Goal: Task Accomplishment & Management: Complete application form

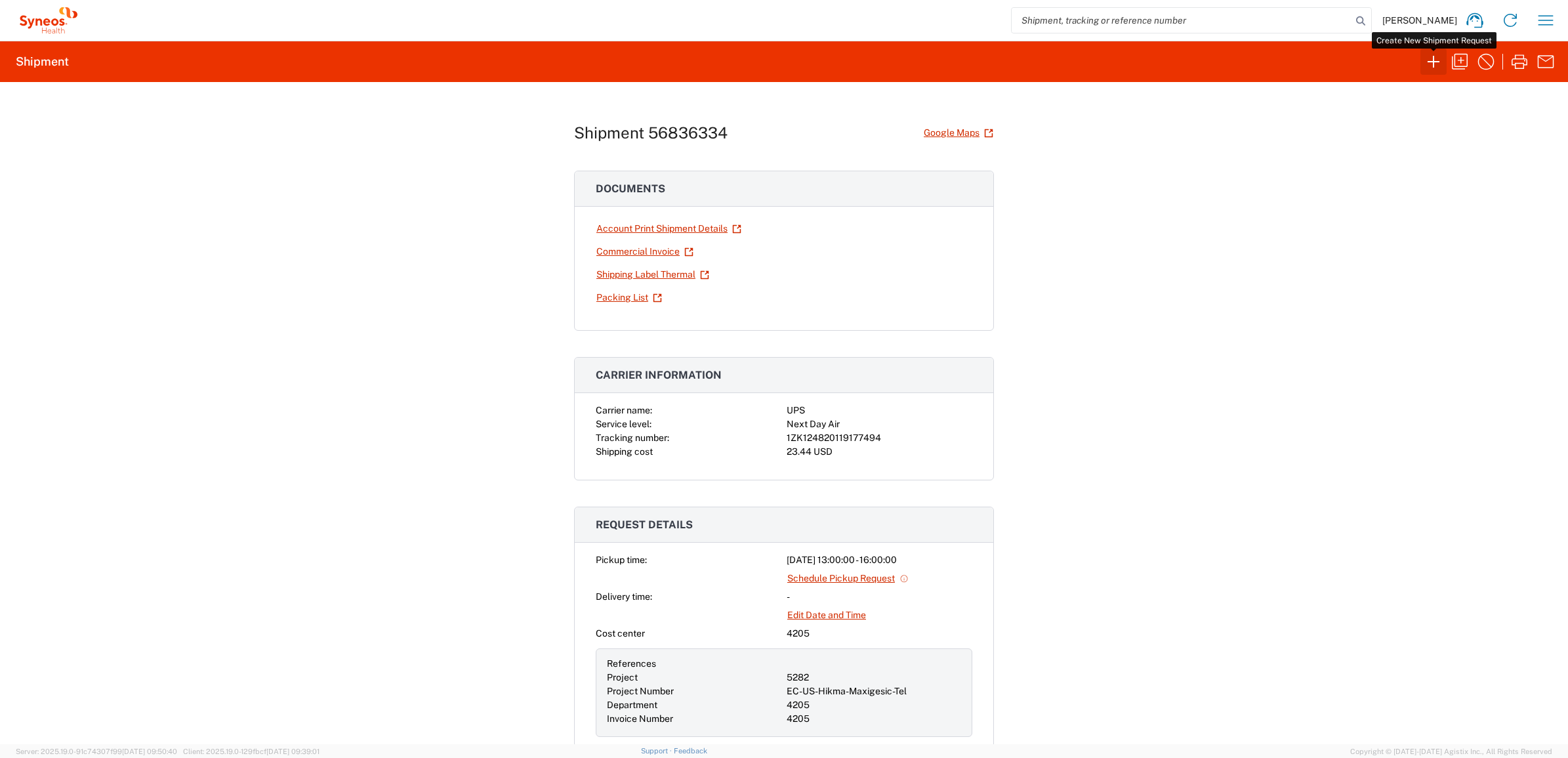
click at [1437, 63] on icon "button" at bounding box center [1433, 62] width 21 height 21
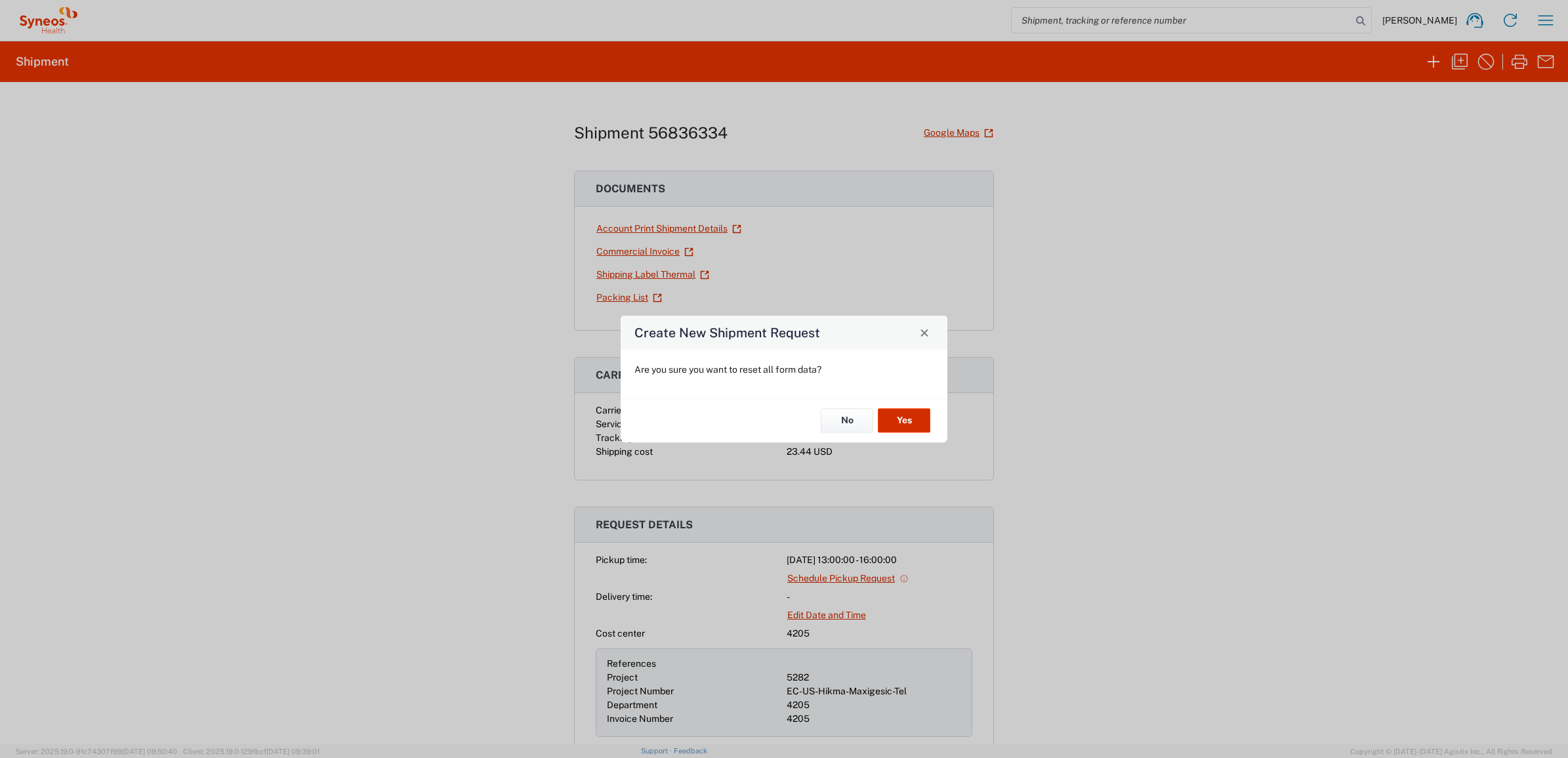
click at [895, 420] on button "Yes" at bounding box center [903, 421] width 52 height 24
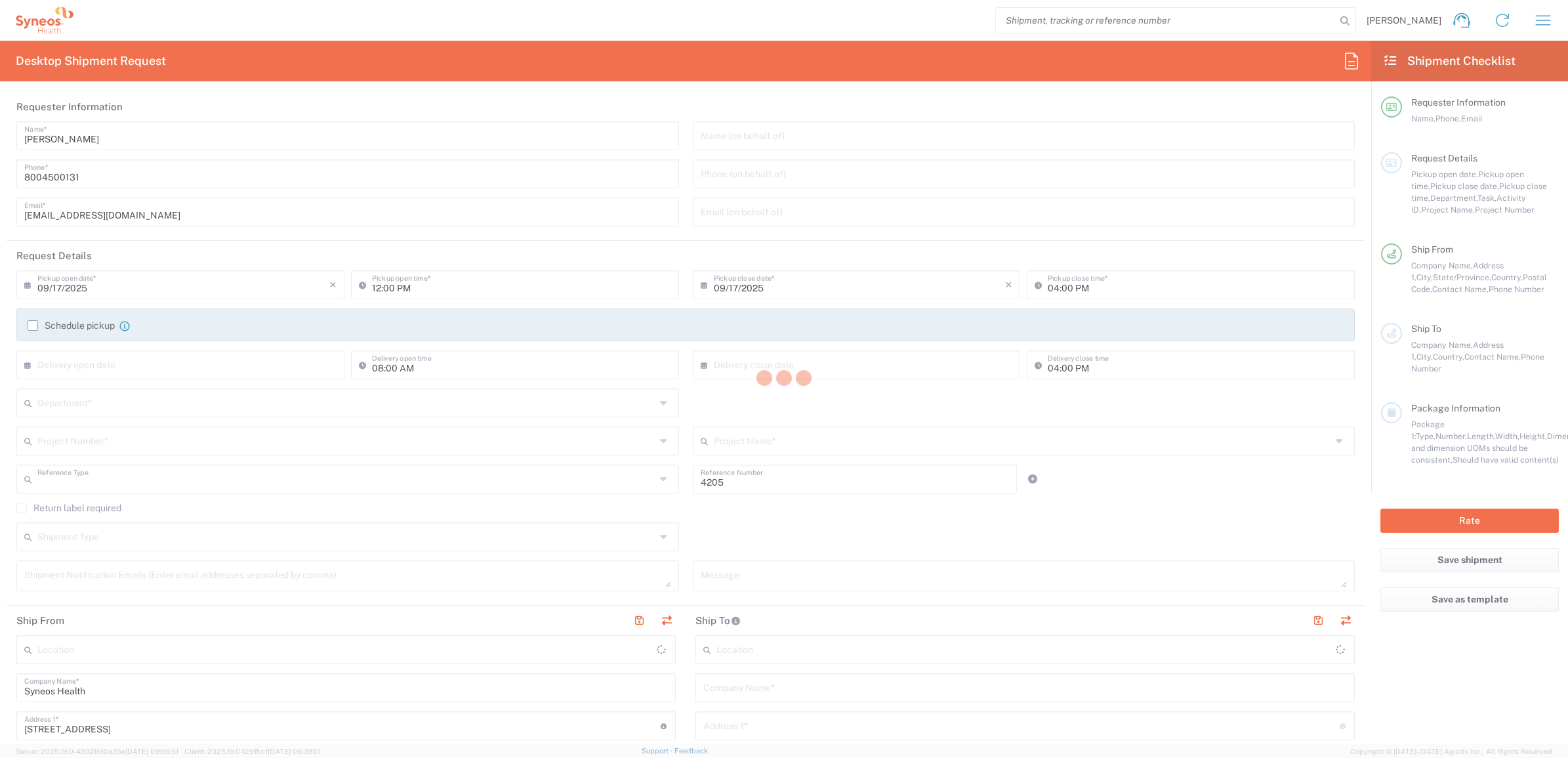
type input "Department"
type input "[US_STATE]"
type input "[GEOGRAPHIC_DATA]"
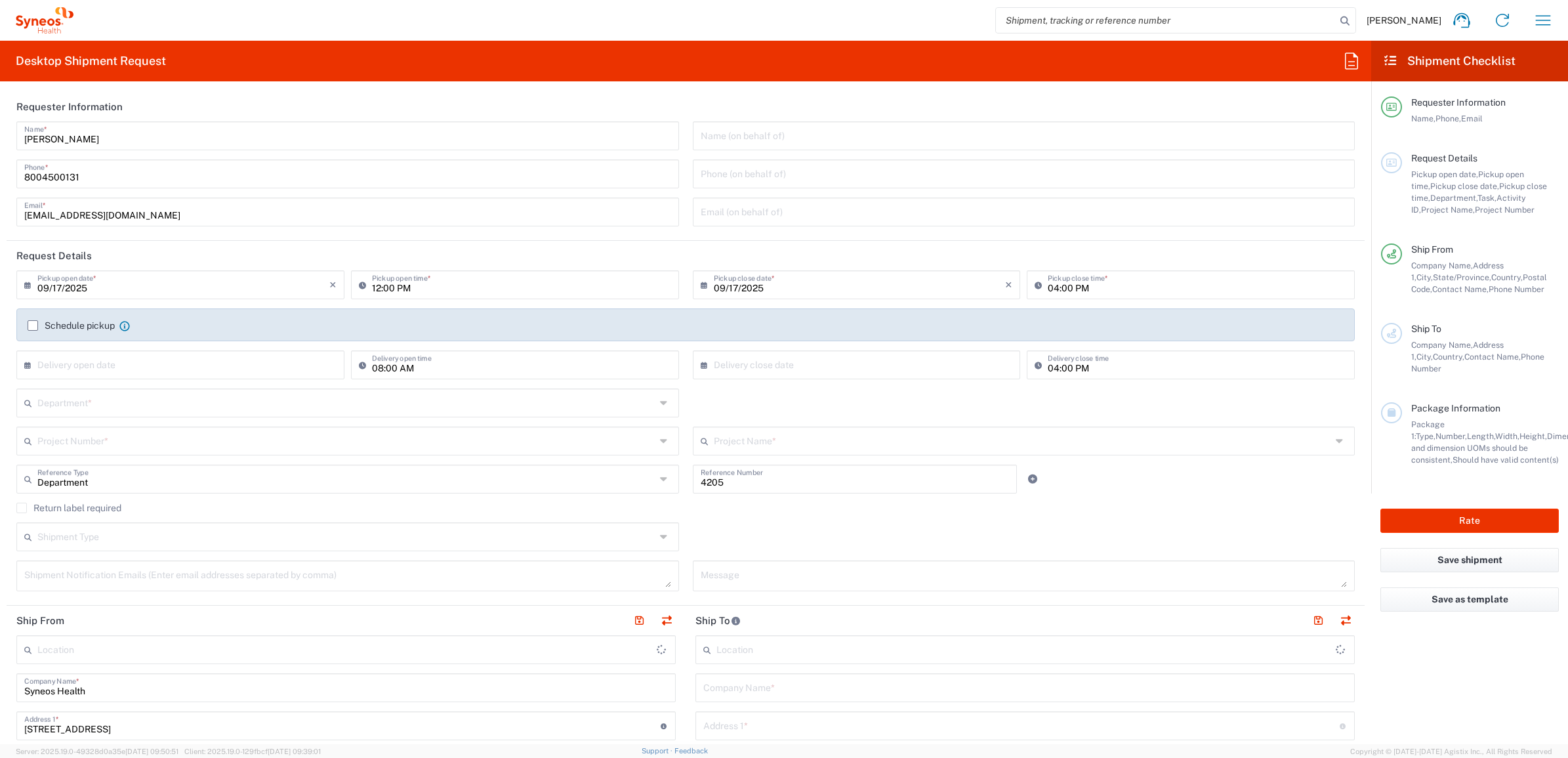
type input "Syneos Health Commercial Servi- [GEOGRAPHIC_DATA] [GEOGRAPHIC_DATA]"
drag, startPoint x: 94, startPoint y: 143, endPoint x: 91, endPoint y: 121, distance: 22.2
click at [31, 124] on input "[PERSON_NAME]" at bounding box center [347, 135] width 647 height 23
click at [91, 138] on input "[PERSON_NAME]" at bounding box center [347, 135] width 647 height 23
drag, startPoint x: 99, startPoint y: 139, endPoint x: 92, endPoint y: 143, distance: 8.1
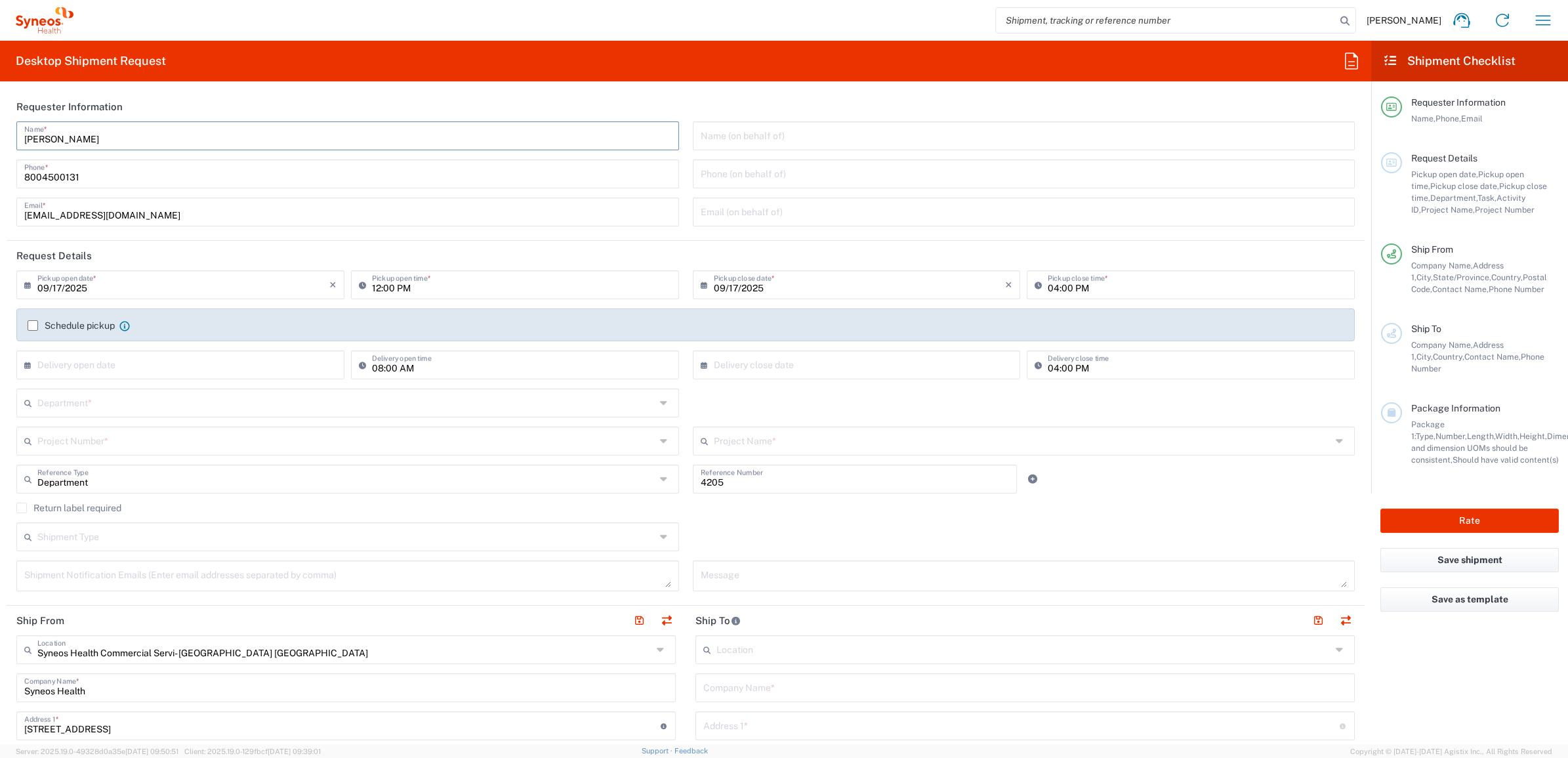
click at [92, 143] on input "[PERSON_NAME]" at bounding box center [347, 135] width 647 height 23
drag, startPoint x: 92, startPoint y: 143, endPoint x: -18, endPoint y: 130, distance: 110.8
click at [0, 130] on html "[PERSON_NAME] Home Shipment estimator Shipment tracking Desktop shipment reques…" at bounding box center [784, 379] width 1568 height 758
click at [116, 146] on input "Syneos Deployments" at bounding box center [347, 135] width 647 height 23
drag, startPoint x: 128, startPoint y: 144, endPoint x: 138, endPoint y: 164, distance: 22.4
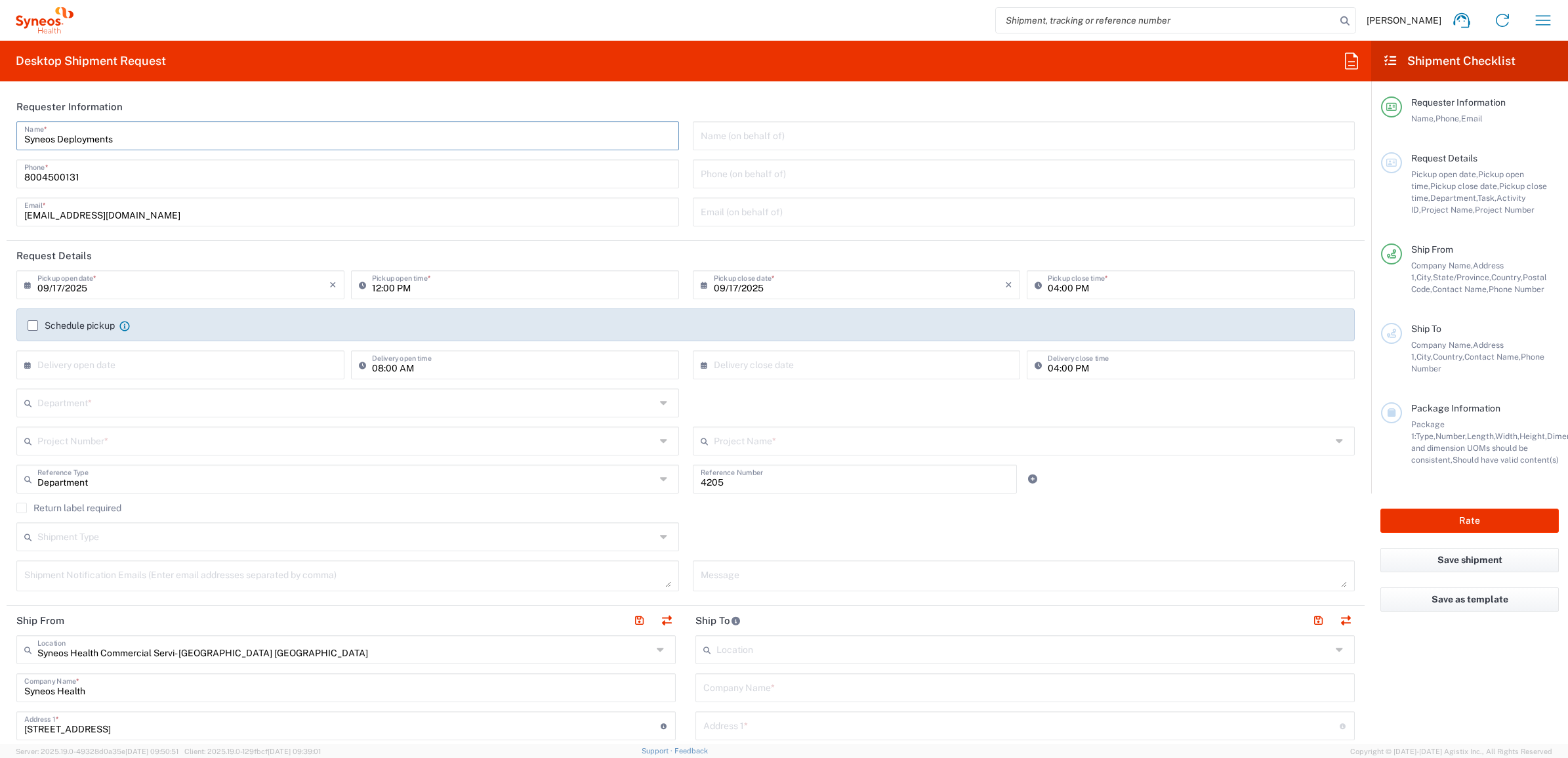
click at [0, 115] on html "[PERSON_NAME] Home Shipment estimator Shipment tracking Desktop shipment reques…" at bounding box center [784, 379] width 1568 height 758
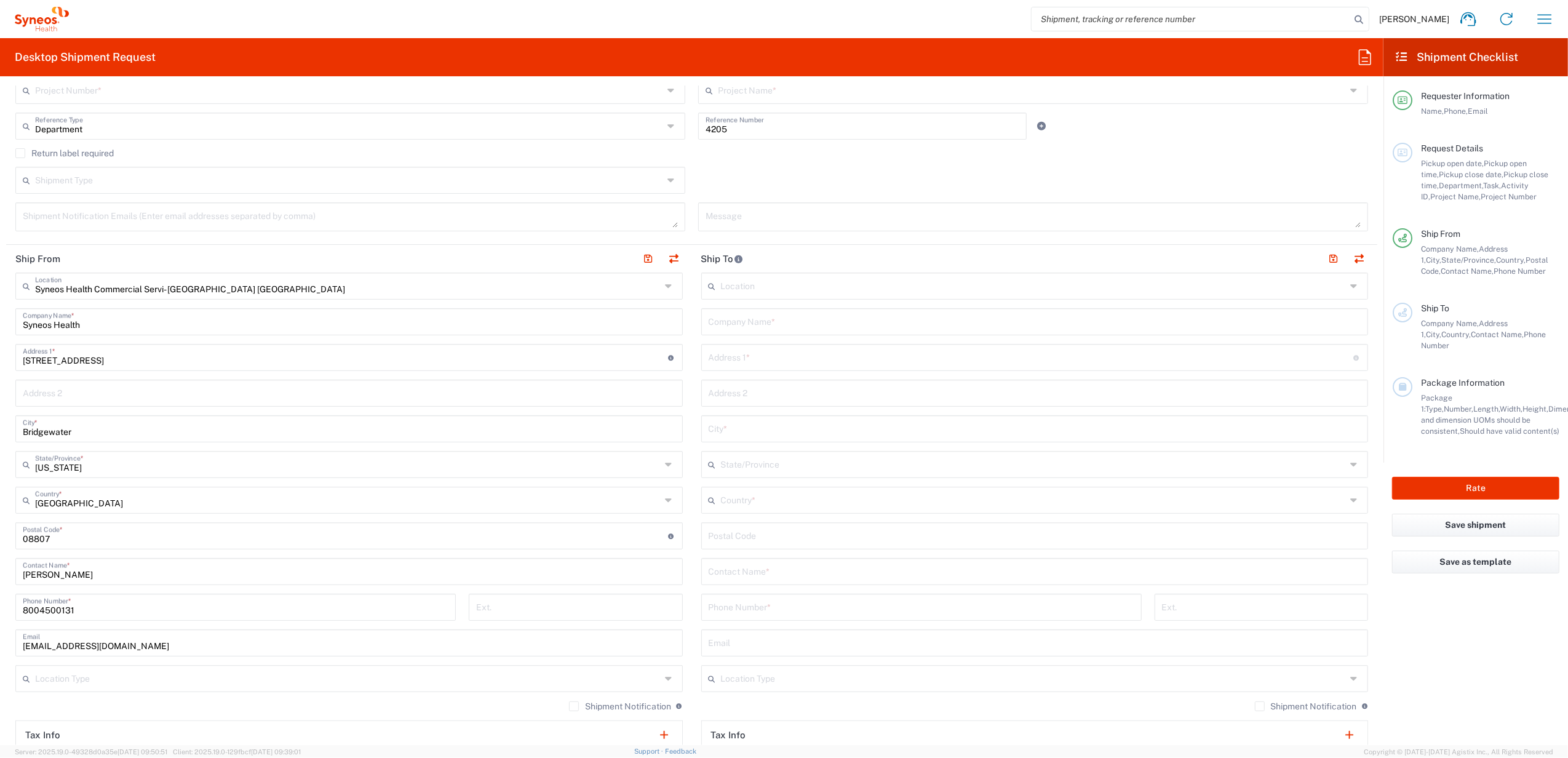
scroll to position [328, 0]
type input "Syneos Deployments"
drag, startPoint x: 101, startPoint y: 568, endPoint x: 204, endPoint y: 581, distance: 103.8
click at [0, 549] on html "[PERSON_NAME] Home Shipment estimator Shipment tracking Desktop shipment reques…" at bounding box center [784, 379] width 1568 height 758
paste input "Syneos Deployments"
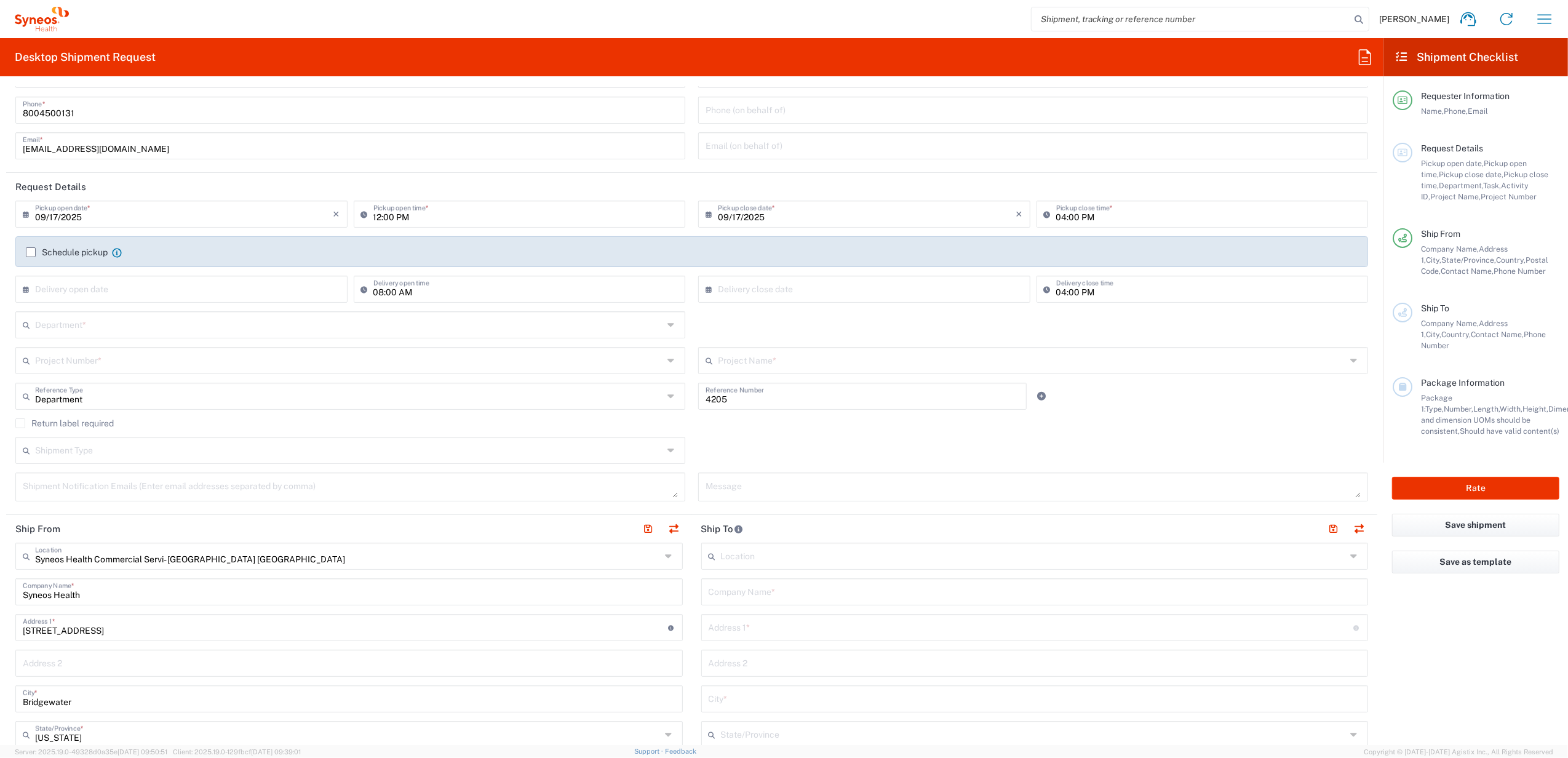
scroll to position [0, 0]
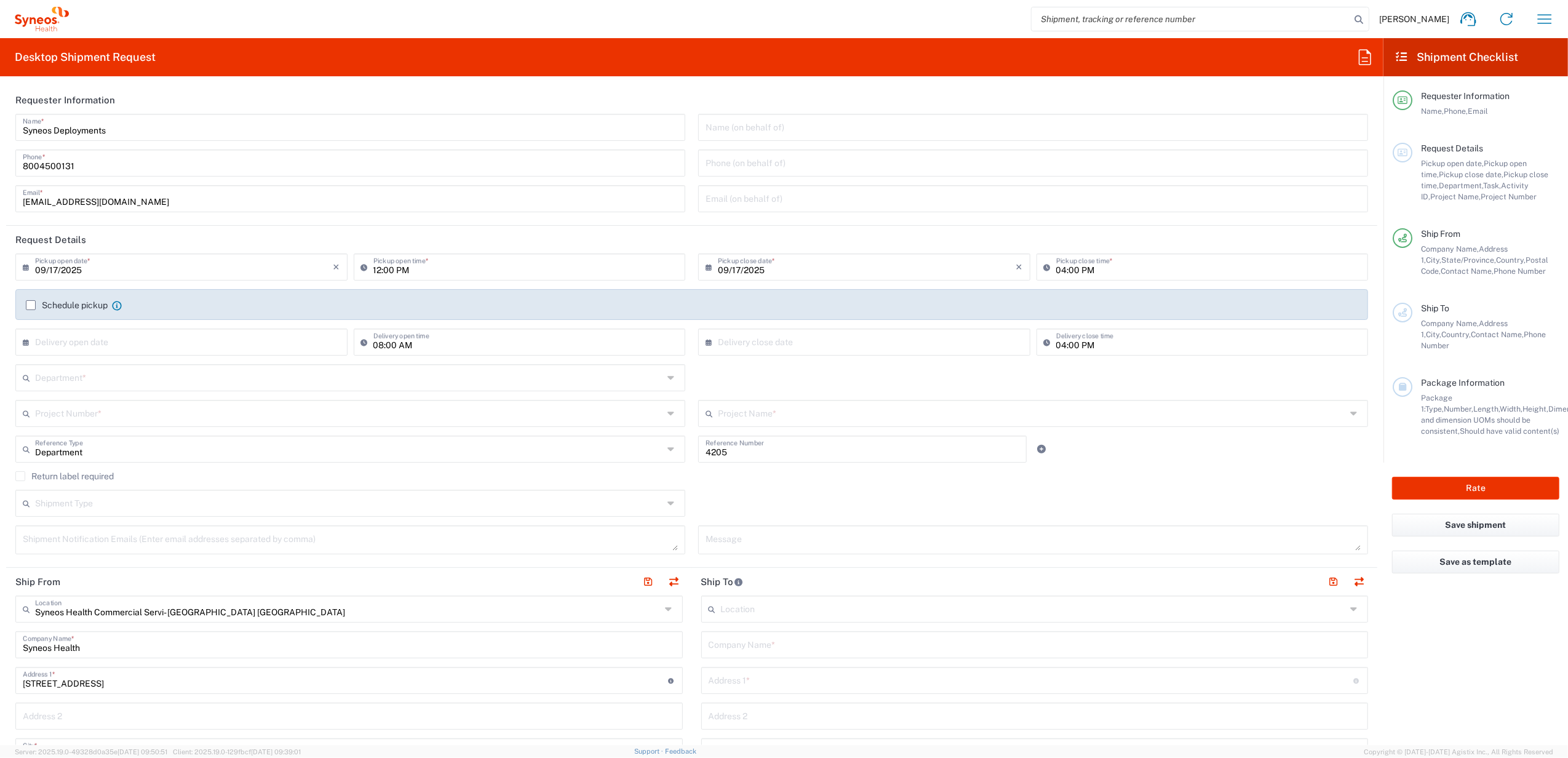
type input "Syneos Deployments"
click at [166, 375] on input "text" at bounding box center [350, 377] width 628 height 22
click at [683, 281] on div "[DATE] × Pickup open date * Cancel Apply 12:00 PM Pickup open time *" at bounding box center [350, 271] width 683 height 35
click at [109, 370] on input "text" at bounding box center [350, 377] width 628 height 22
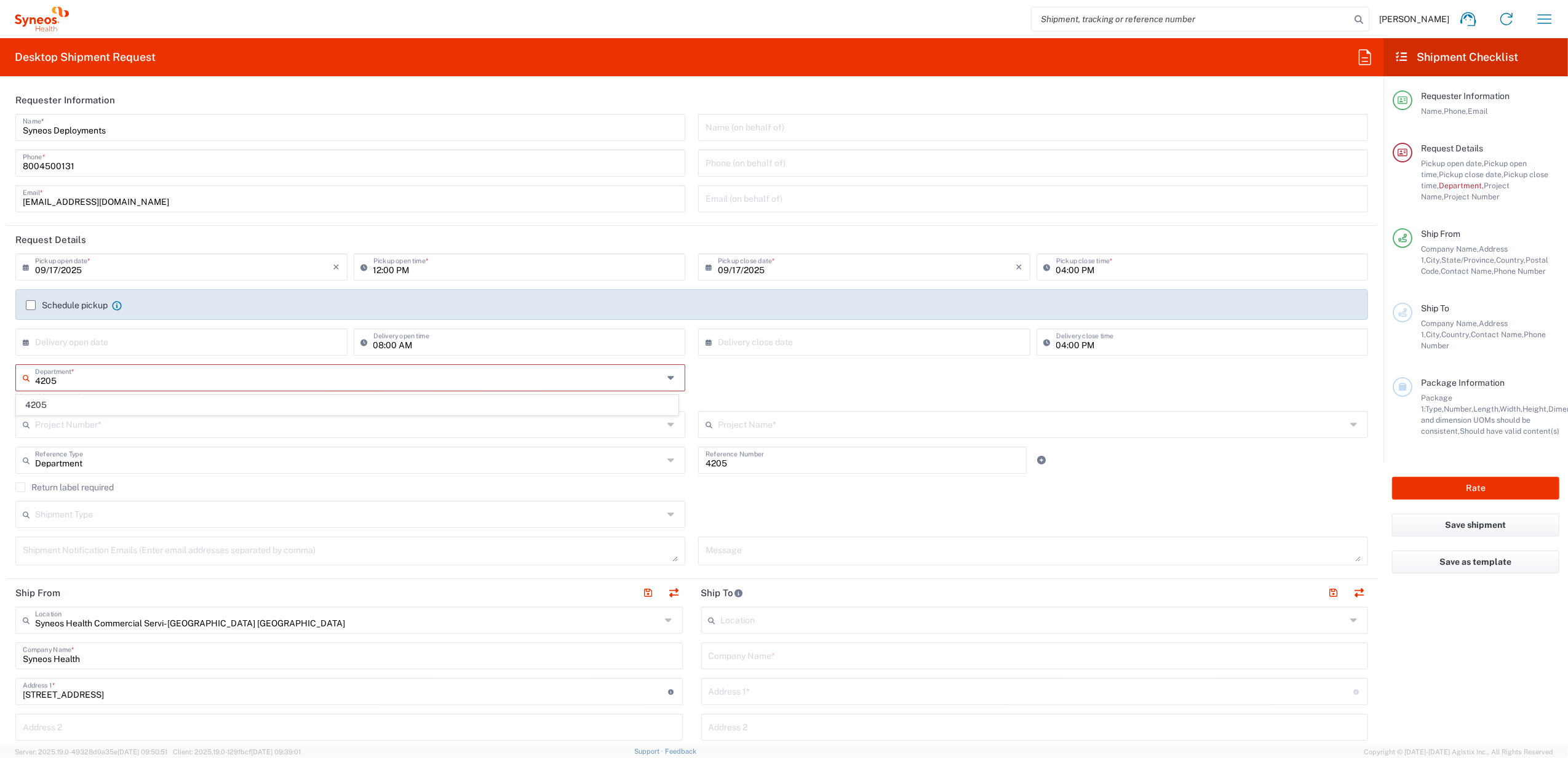
type input "4205"
click at [97, 404] on span "4205" at bounding box center [347, 405] width 661 height 19
click at [232, 414] on input "text" at bounding box center [350, 412] width 628 height 22
type input "7485"
click at [197, 432] on span "7485" at bounding box center [347, 441] width 661 height 19
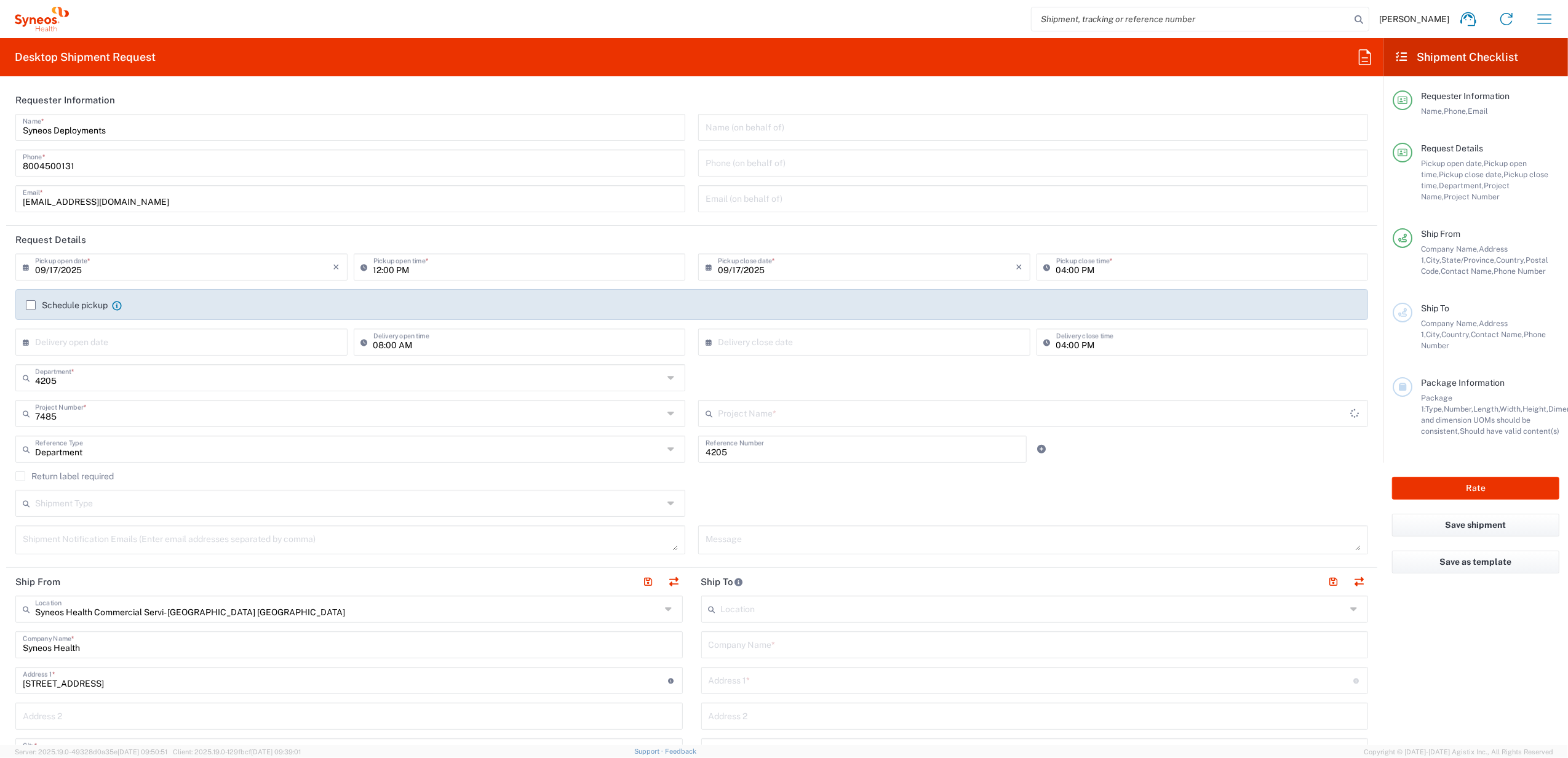
type input "EC-US-Novo Nordisk Tele Tm"
click at [685, 381] on div "4205 Department * 4205" at bounding box center [350, 382] width 683 height 35
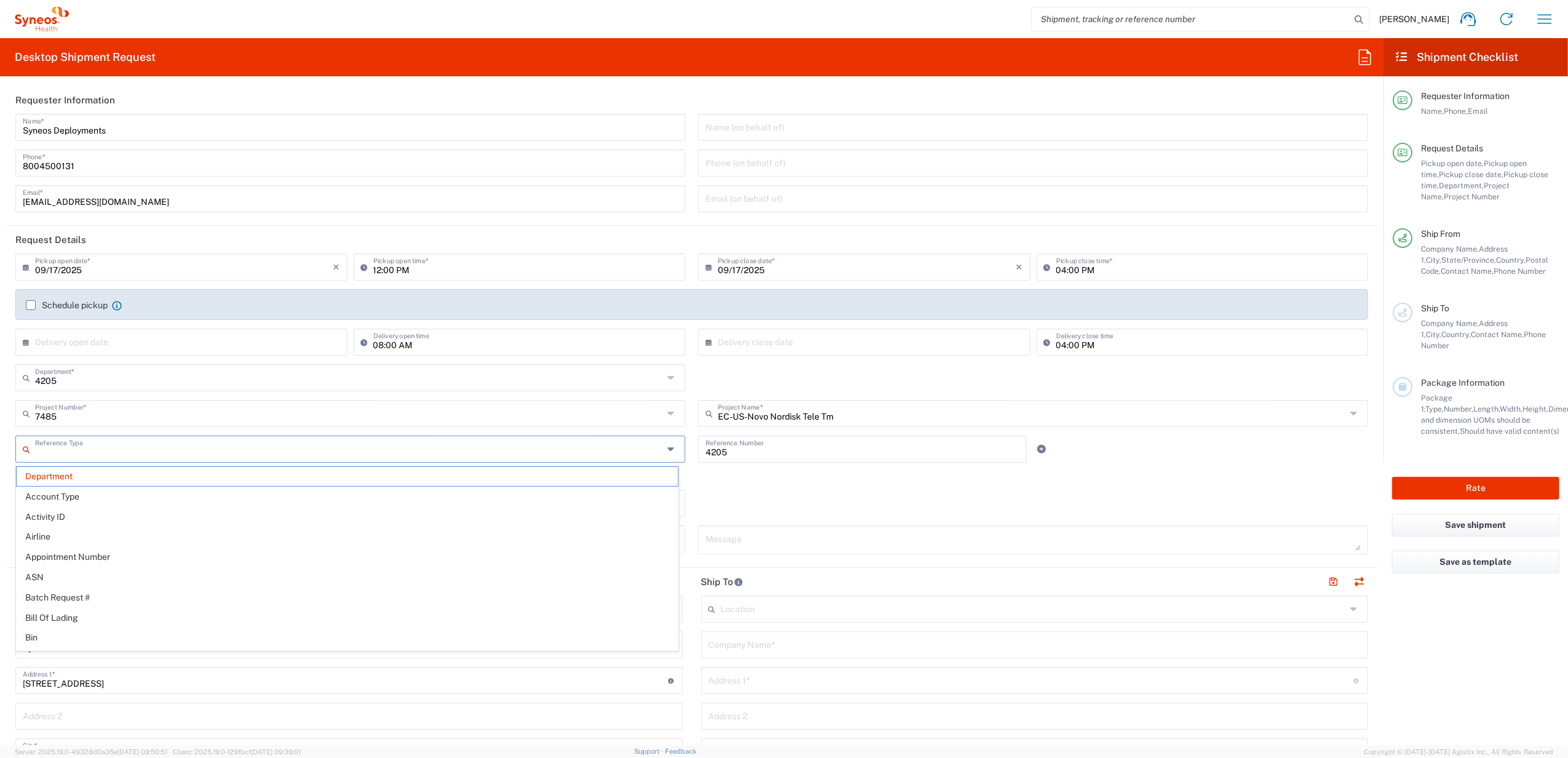
click at [101, 449] on input "text" at bounding box center [350, 448] width 628 height 22
click at [97, 471] on span "Invoice Number" at bounding box center [347, 476] width 661 height 19
type input "Invoice Number"
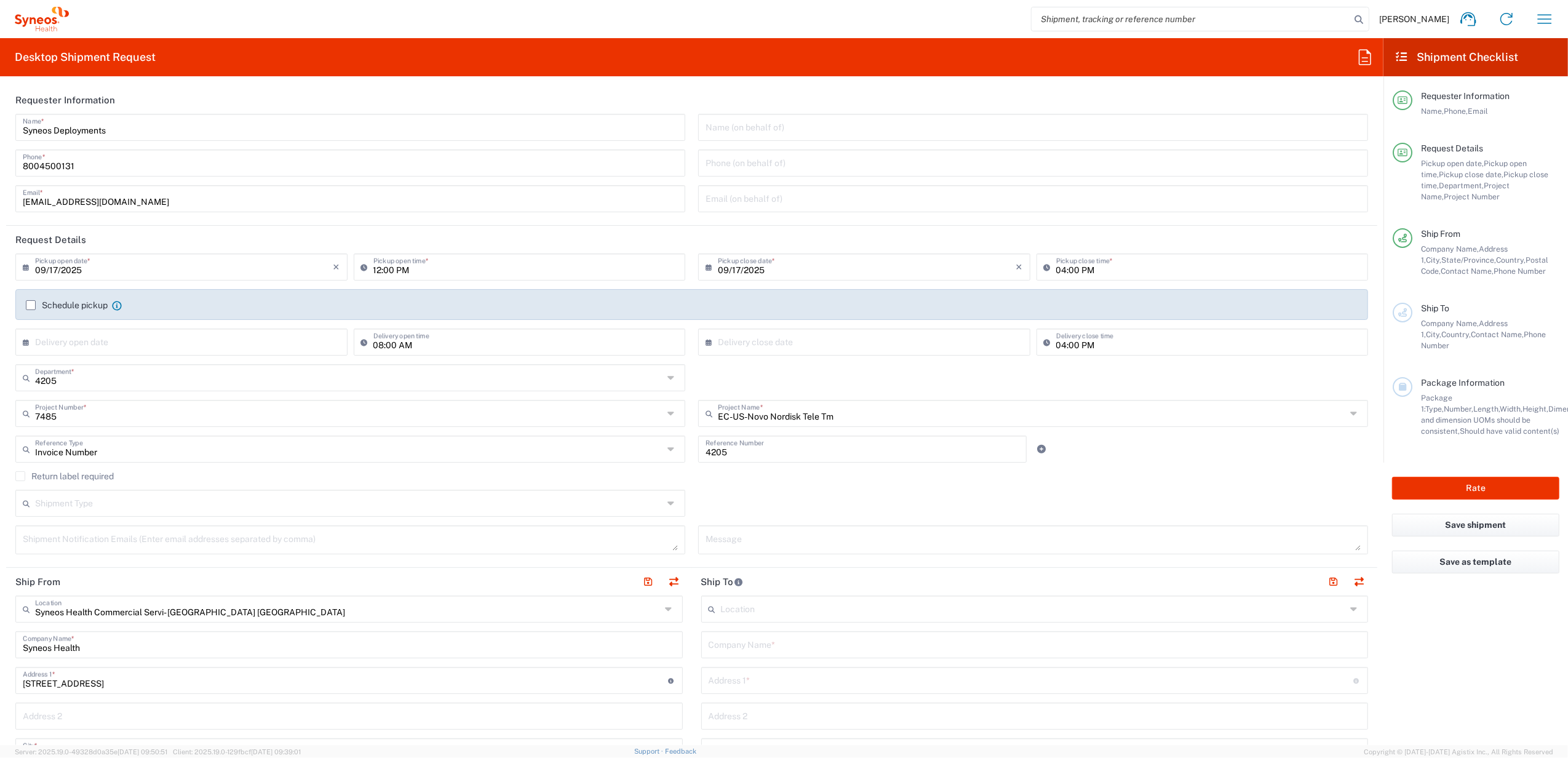
click at [755, 449] on input "4205" at bounding box center [862, 448] width 313 height 22
drag, startPoint x: 729, startPoint y: 461, endPoint x: 737, endPoint y: 456, distance: 9.4
click at [729, 461] on div "4205 Reference Number" at bounding box center [862, 449] width 328 height 27
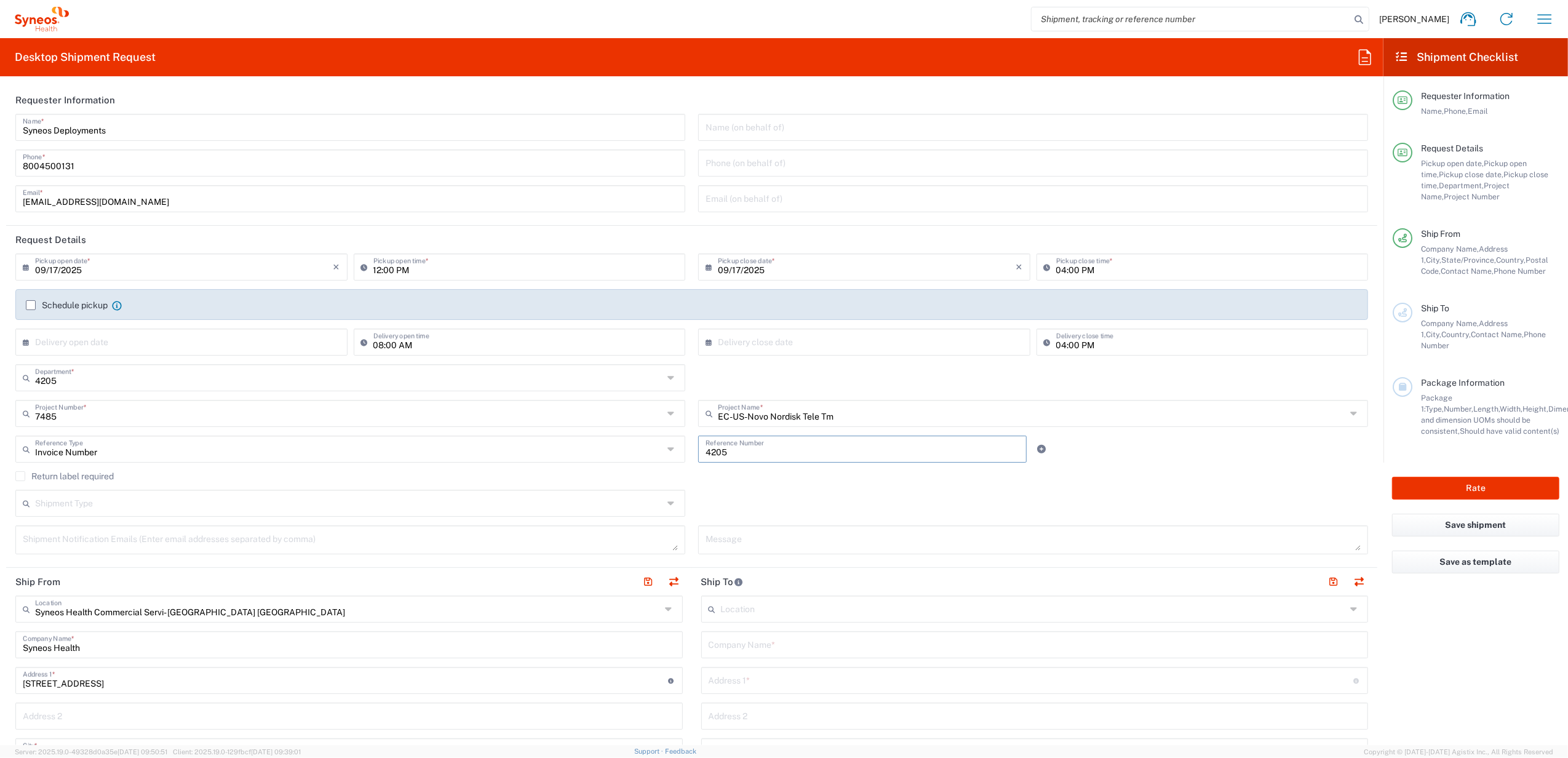
click at [737, 453] on input "4205" at bounding box center [862, 448] width 313 height 22
paste input "INC265184"
type input "INC2651845"
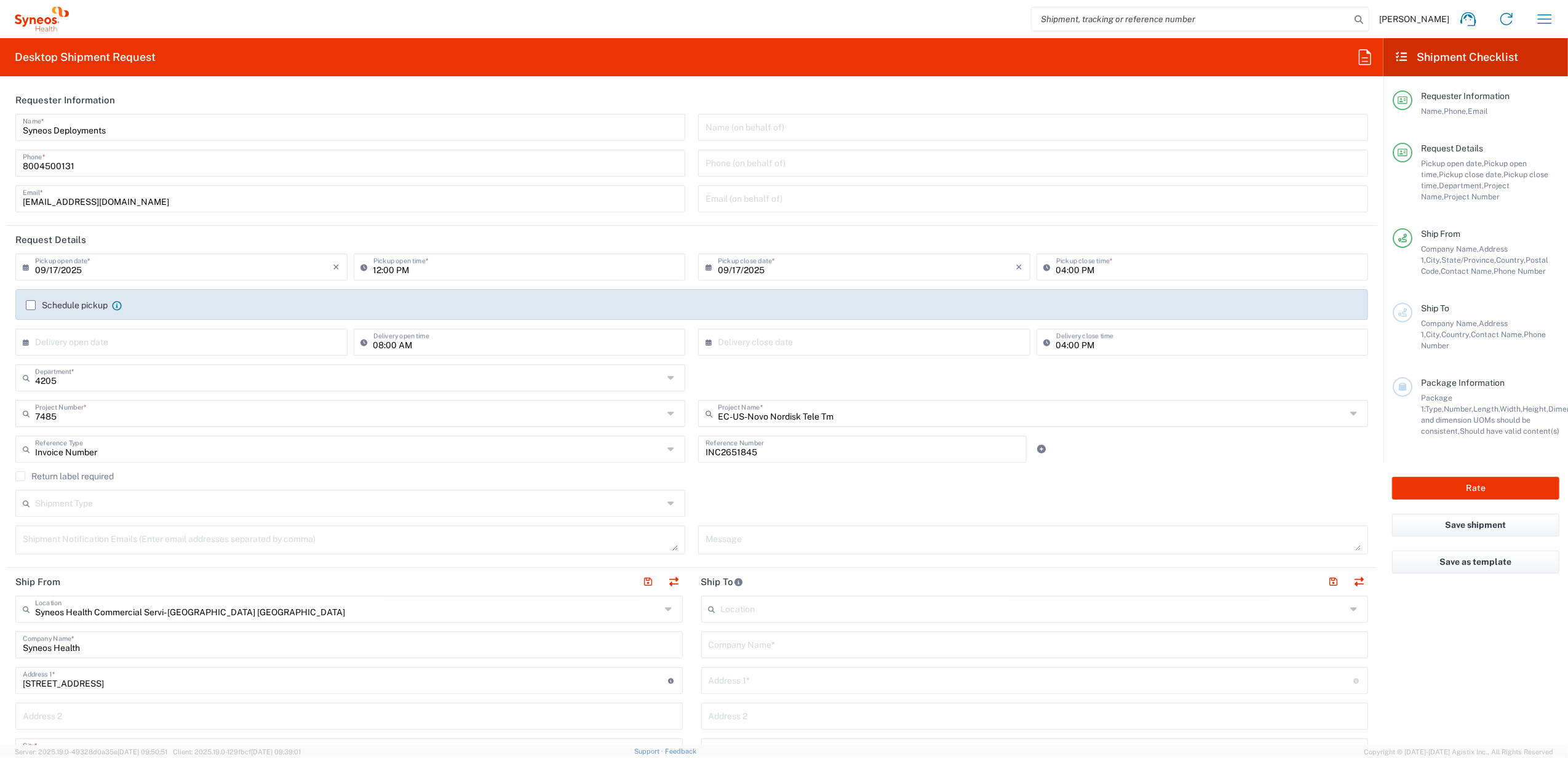
click at [734, 499] on div "Shipment Type Batch Regular" at bounding box center [692, 508] width 1366 height 35
click at [687, 381] on div "4205 Department * 4205" at bounding box center [692, 382] width 1366 height 35
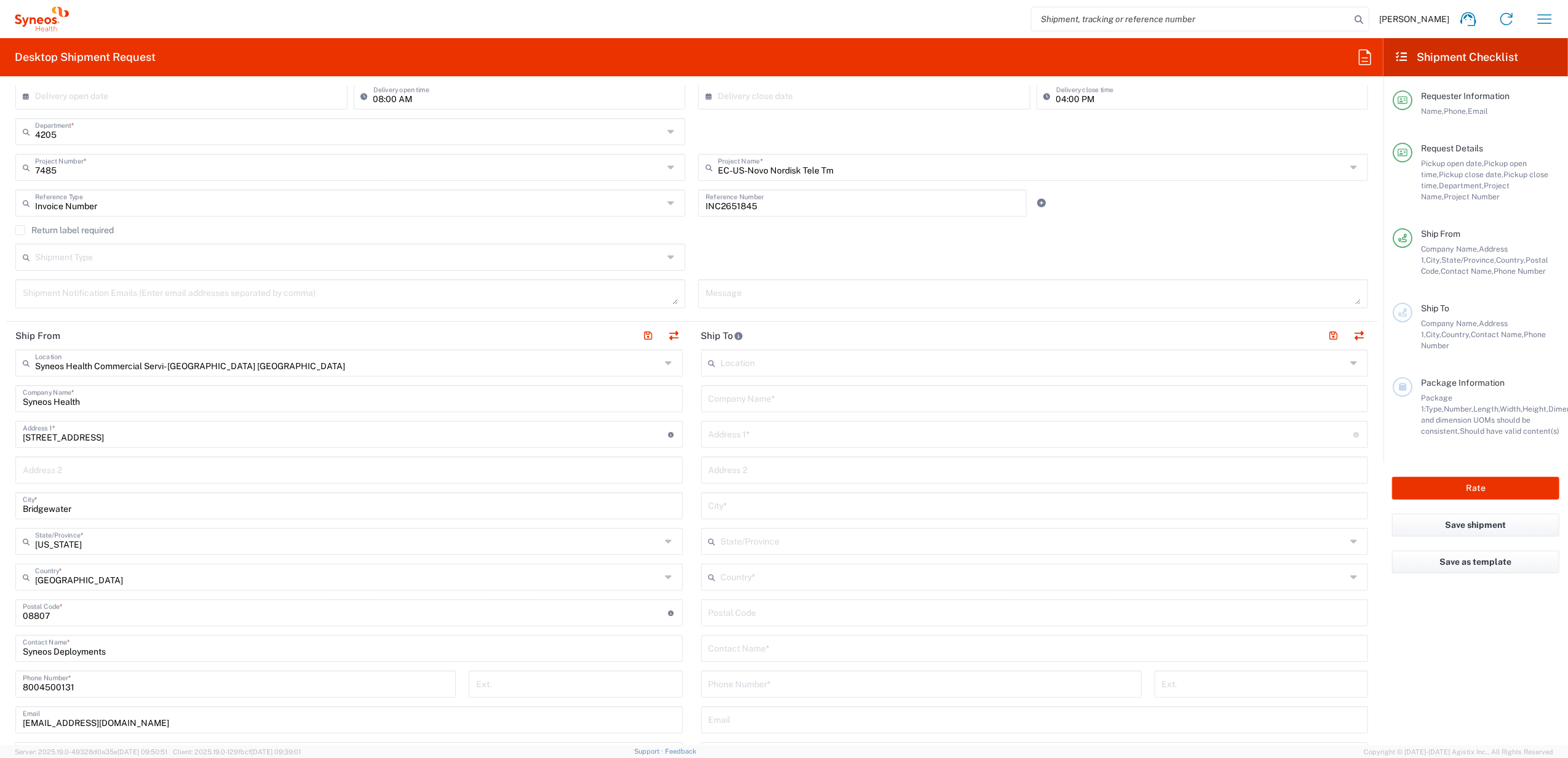
scroll to position [328, 0]
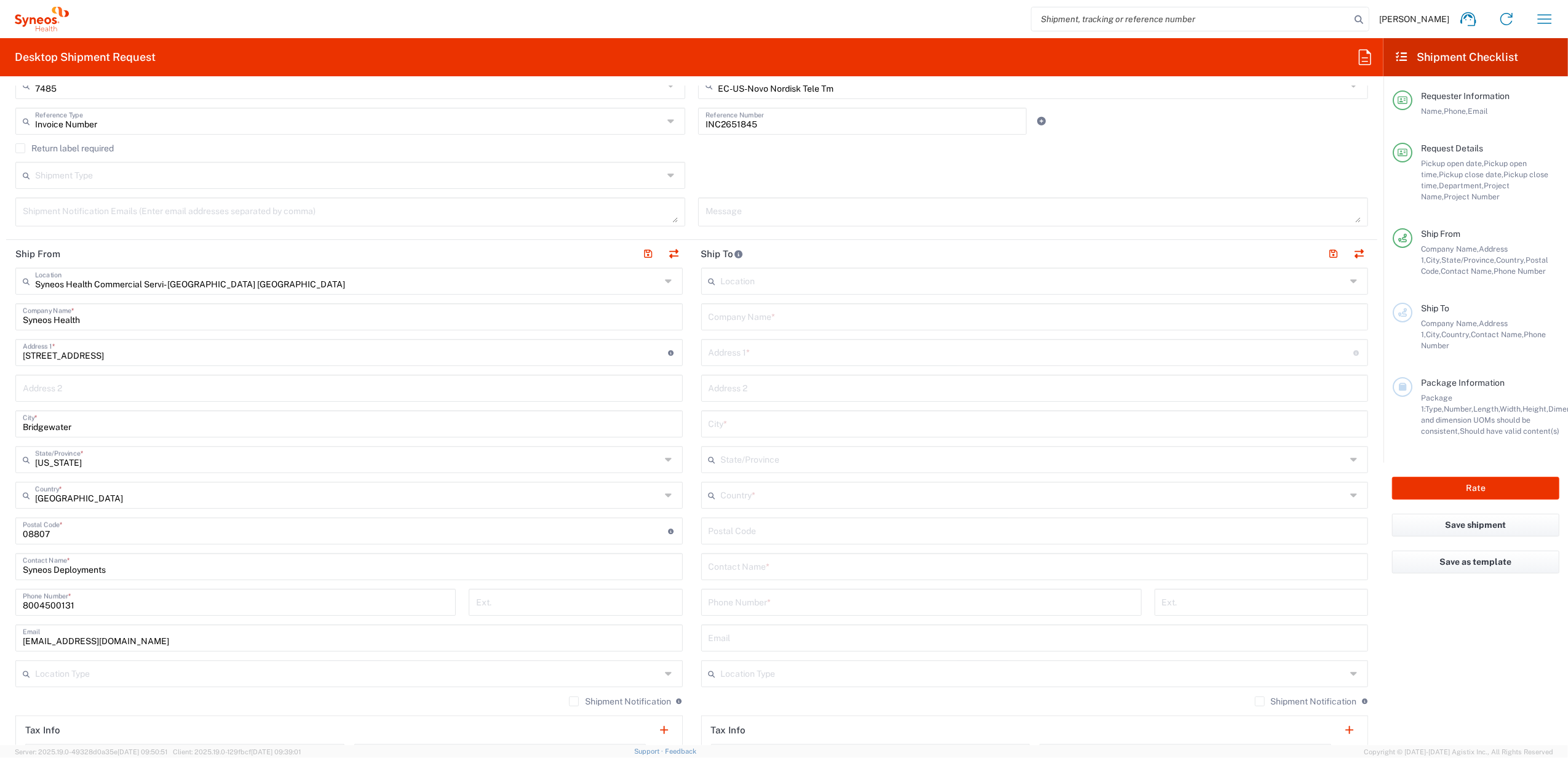
click at [798, 311] on input "text" at bounding box center [1035, 316] width 652 height 22
paste input "[PERSON_NAME]"
drag, startPoint x: 801, startPoint y: 315, endPoint x: 719, endPoint y: 253, distance: 102.8
click at [621, 282] on div "Ship From Syneos Health Commercial Servi- [GEOGRAPHIC_DATA] [GEOGRAPHIC_DATA] L…" at bounding box center [692, 514] width 1371 height 550
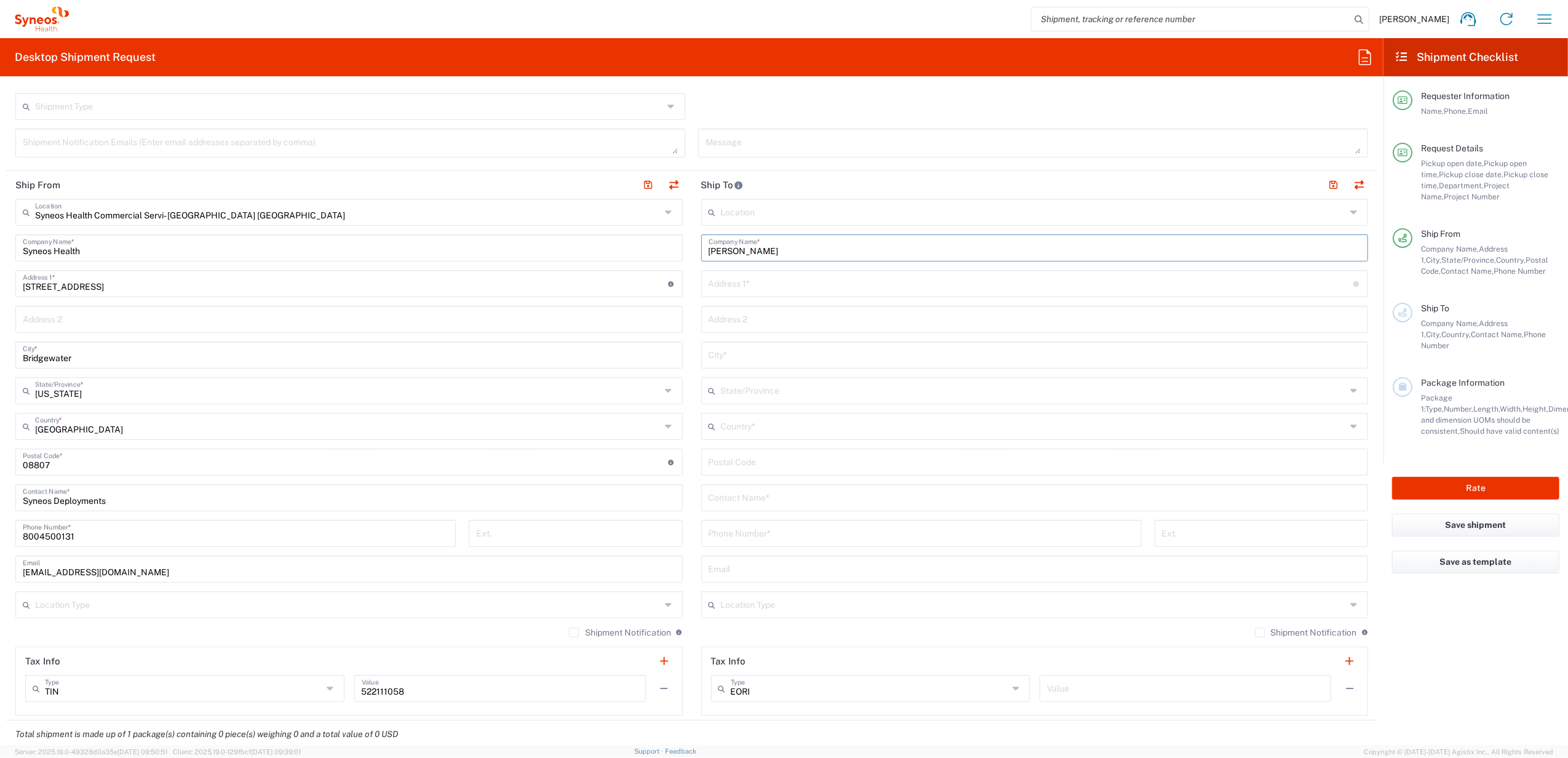
scroll to position [493, 0]
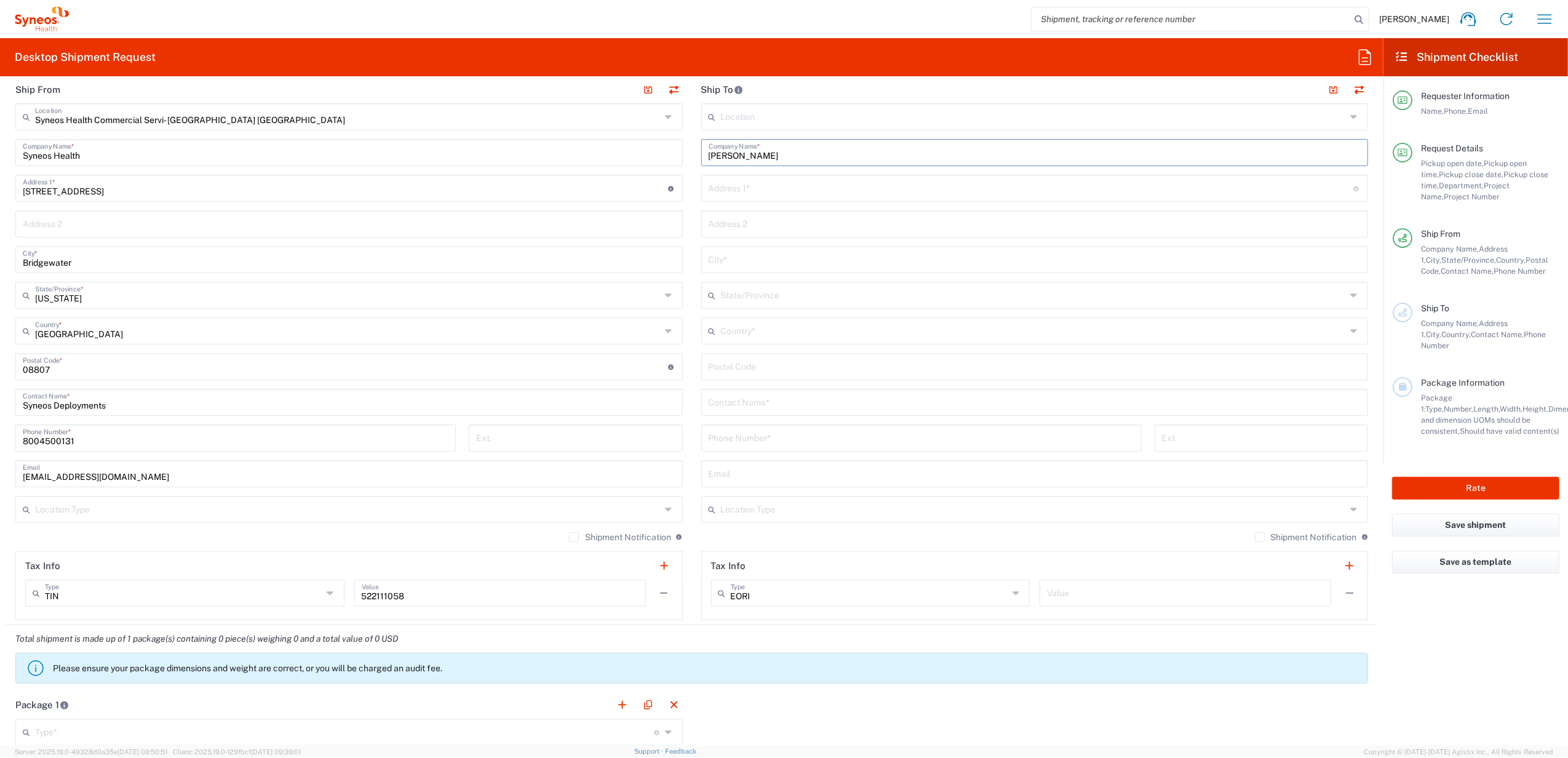
type input "[PERSON_NAME]"
click at [754, 404] on input "text" at bounding box center [1035, 402] width 652 height 22
paste input "[PERSON_NAME]"
type input "[PERSON_NAME]"
drag, startPoint x: 754, startPoint y: 174, endPoint x: 764, endPoint y: 187, distance: 16.4
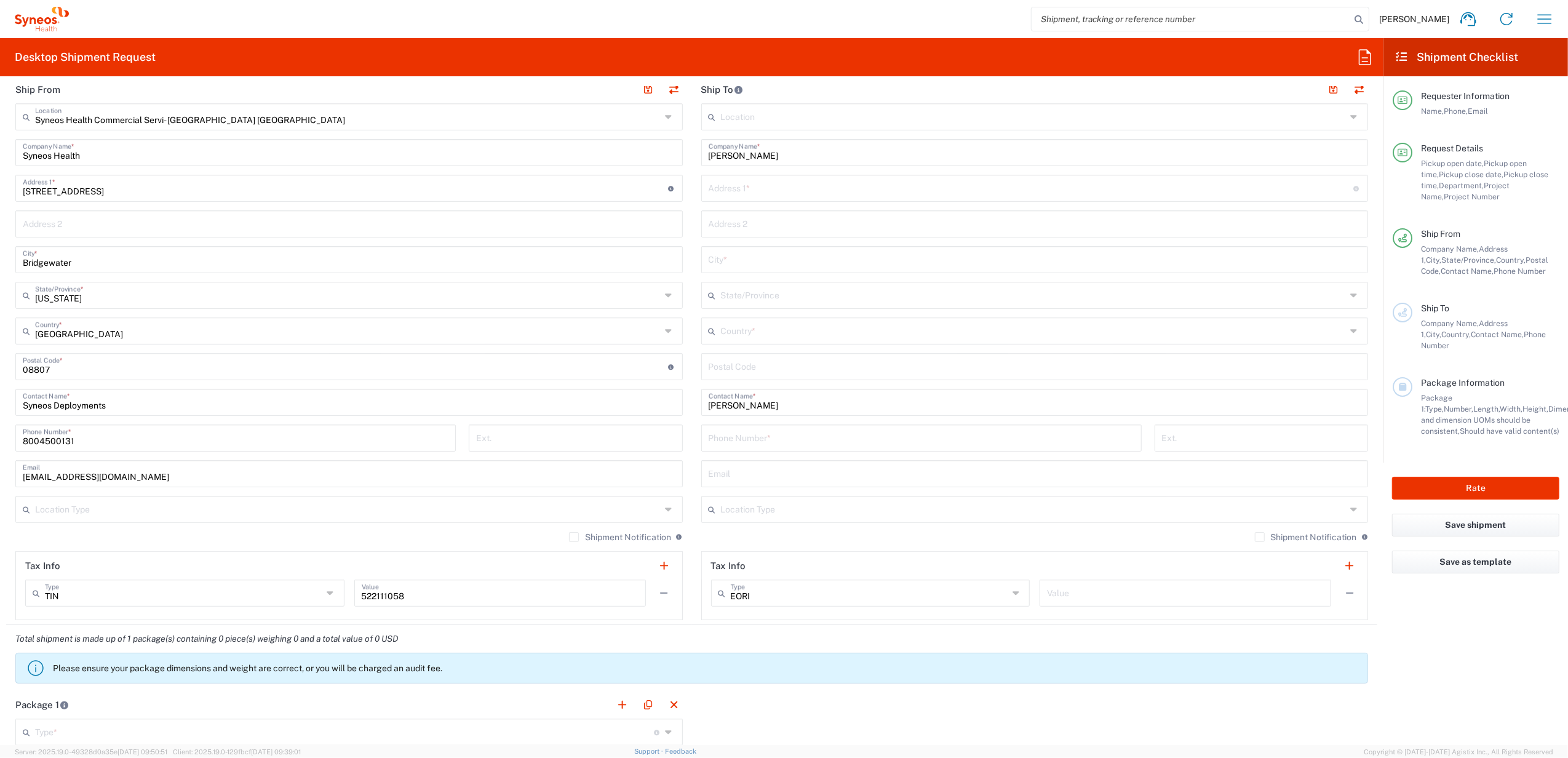
click at [754, 174] on div "Location [PERSON_NAME] LLC-[GEOGRAPHIC_DATA] [GEOGRAPHIC_DATA] [GEOGRAPHIC_DATA…" at bounding box center [1035, 362] width 667 height 517
click at [778, 195] on input "text" at bounding box center [1031, 187] width 646 height 22
paste input "16901 Spirit Brook Unit 2"
drag, startPoint x: 779, startPoint y: 188, endPoint x: 825, endPoint y: 188, distance: 46.0
click at [825, 188] on input "16901 Spirit Brook Unit 2" at bounding box center [1031, 187] width 646 height 22
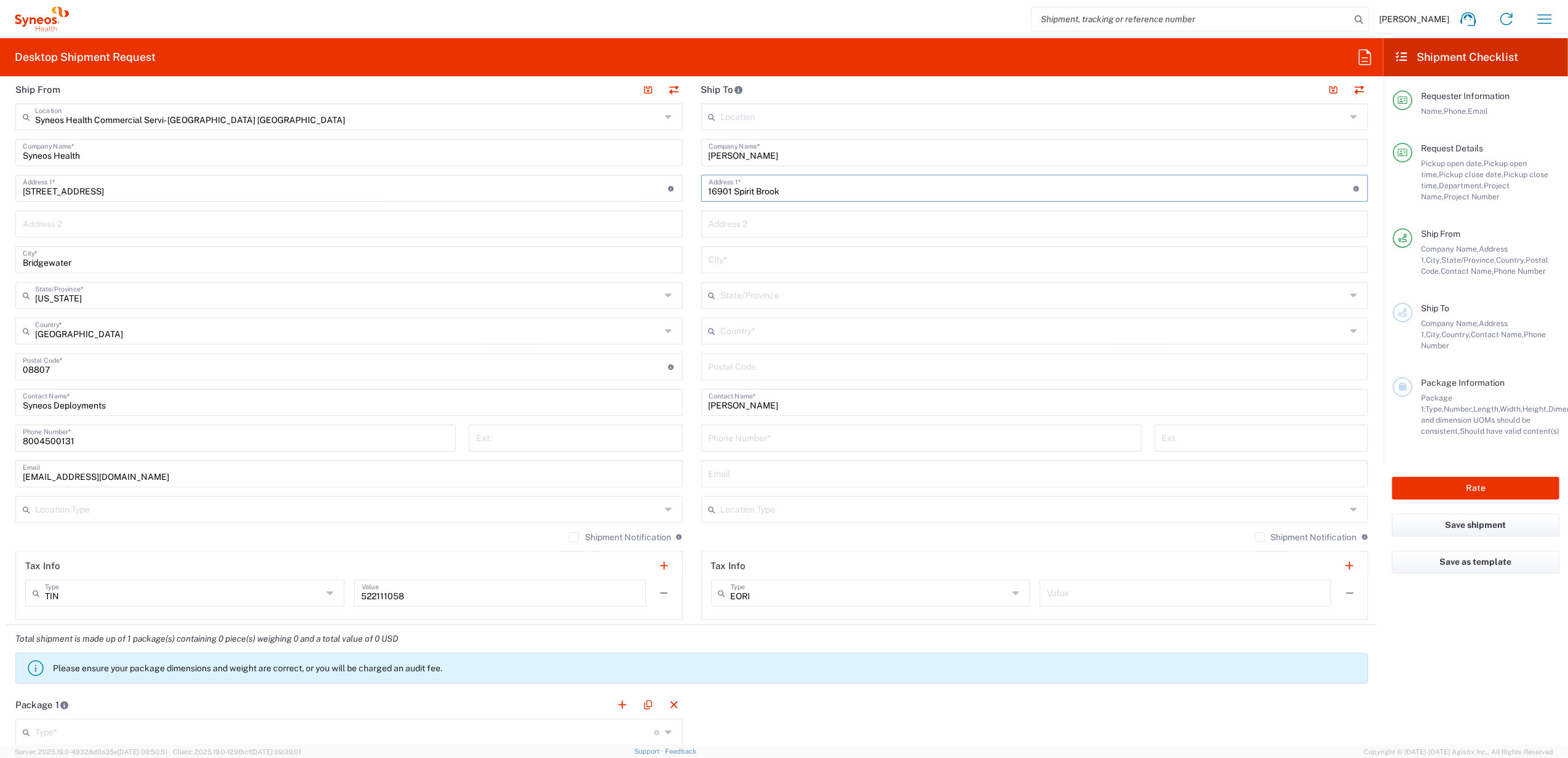
type input "16901 Spirit Brook"
drag, startPoint x: 725, startPoint y: 222, endPoint x: 734, endPoint y: 219, distance: 9.5
click at [725, 222] on input "text" at bounding box center [1035, 223] width 652 height 22
paste input "Unit 2"
type input "Unit 2"
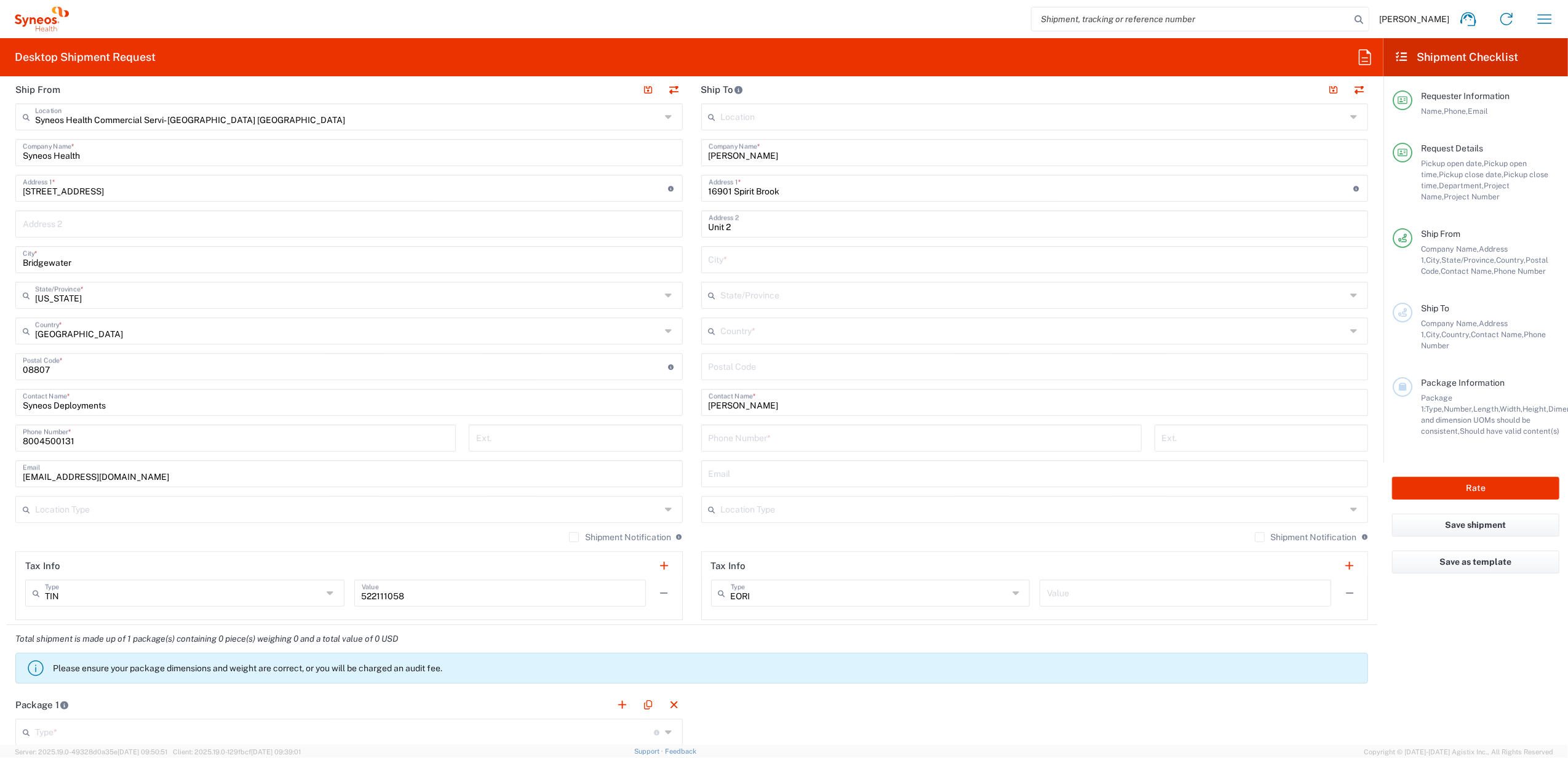
drag, startPoint x: 726, startPoint y: 365, endPoint x: 740, endPoint y: 362, distance: 14.3
click at [726, 365] on input "undefined" at bounding box center [1035, 365] width 652 height 22
paste input "78154"
type input "78154"
click at [734, 327] on input "text" at bounding box center [1034, 330] width 625 height 22
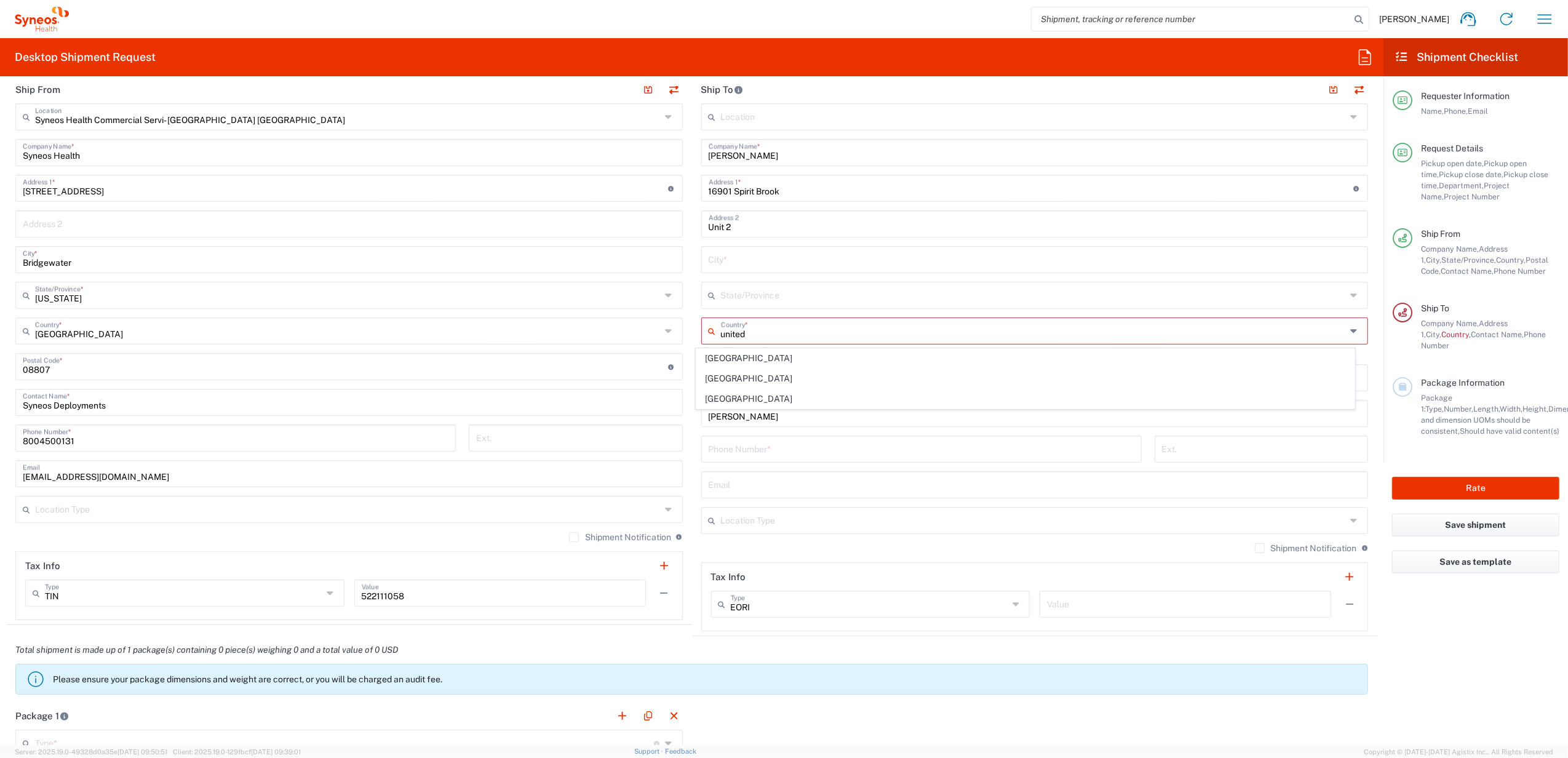
drag, startPoint x: 720, startPoint y: 325, endPoint x: 727, endPoint y: 326, distance: 7.1
click at [721, 325] on input "united" at bounding box center [1034, 330] width 625 height 22
click at [761, 333] on input "united" at bounding box center [1034, 330] width 625 height 22
click at [734, 400] on span "[GEOGRAPHIC_DATA]" at bounding box center [1026, 399] width 659 height 19
type input "[GEOGRAPHIC_DATA]"
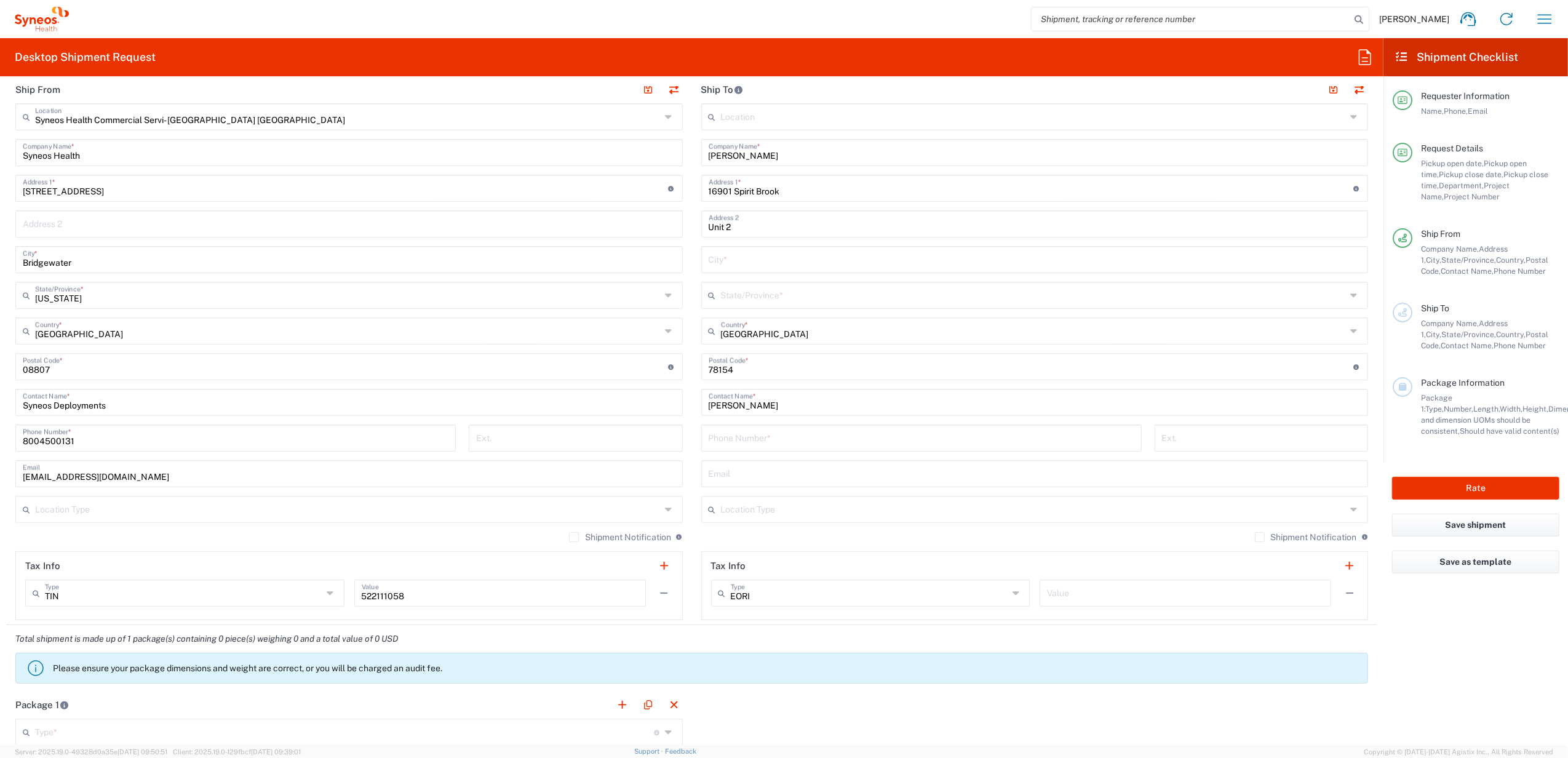
drag, startPoint x: 743, startPoint y: 305, endPoint x: 749, endPoint y: 296, distance: 10.8
click at [744, 304] on input "text" at bounding box center [1034, 294] width 625 height 22
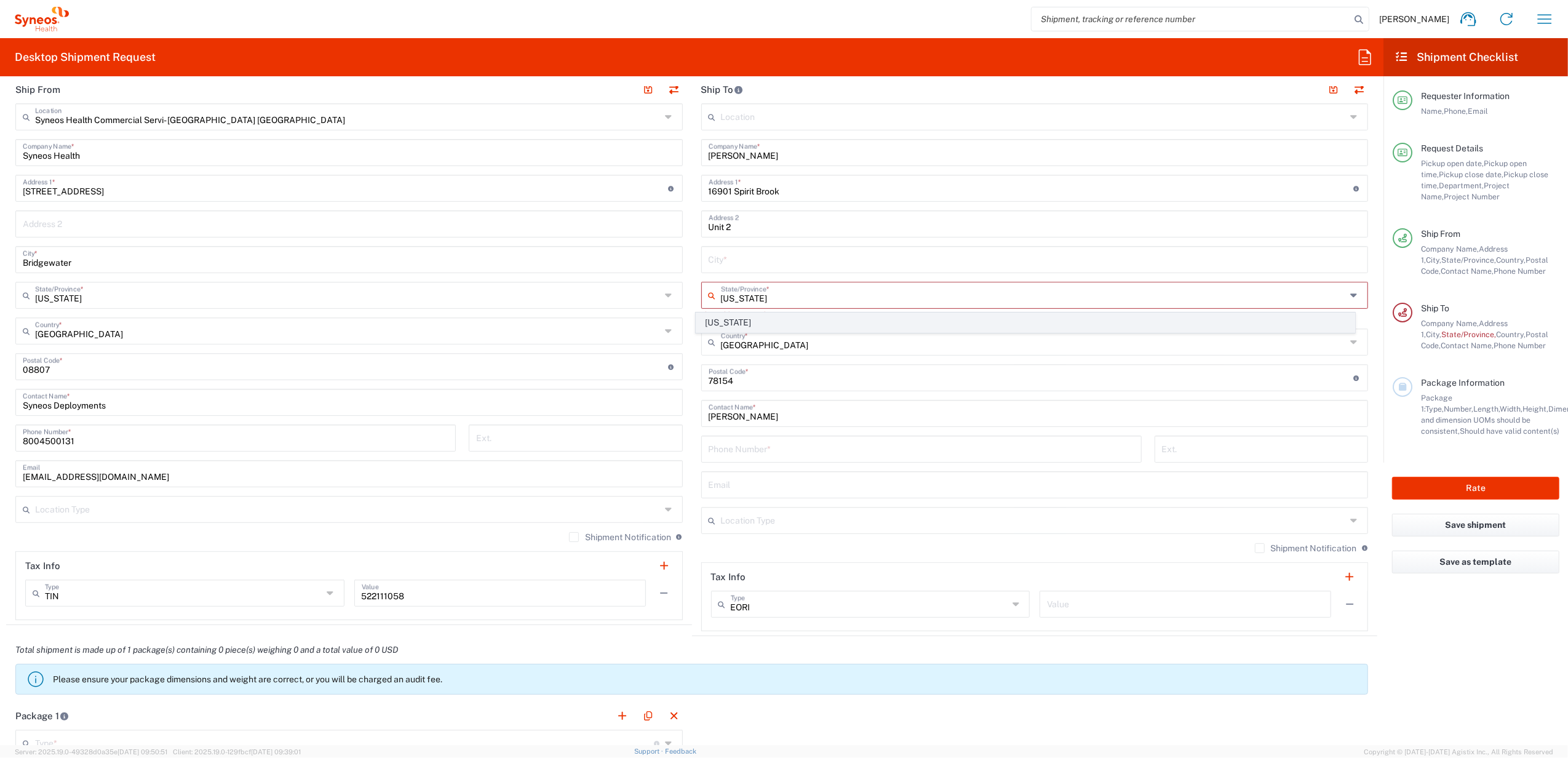
type input "[US_STATE]"
click at [738, 317] on span "[US_STATE]" at bounding box center [1026, 323] width 659 height 19
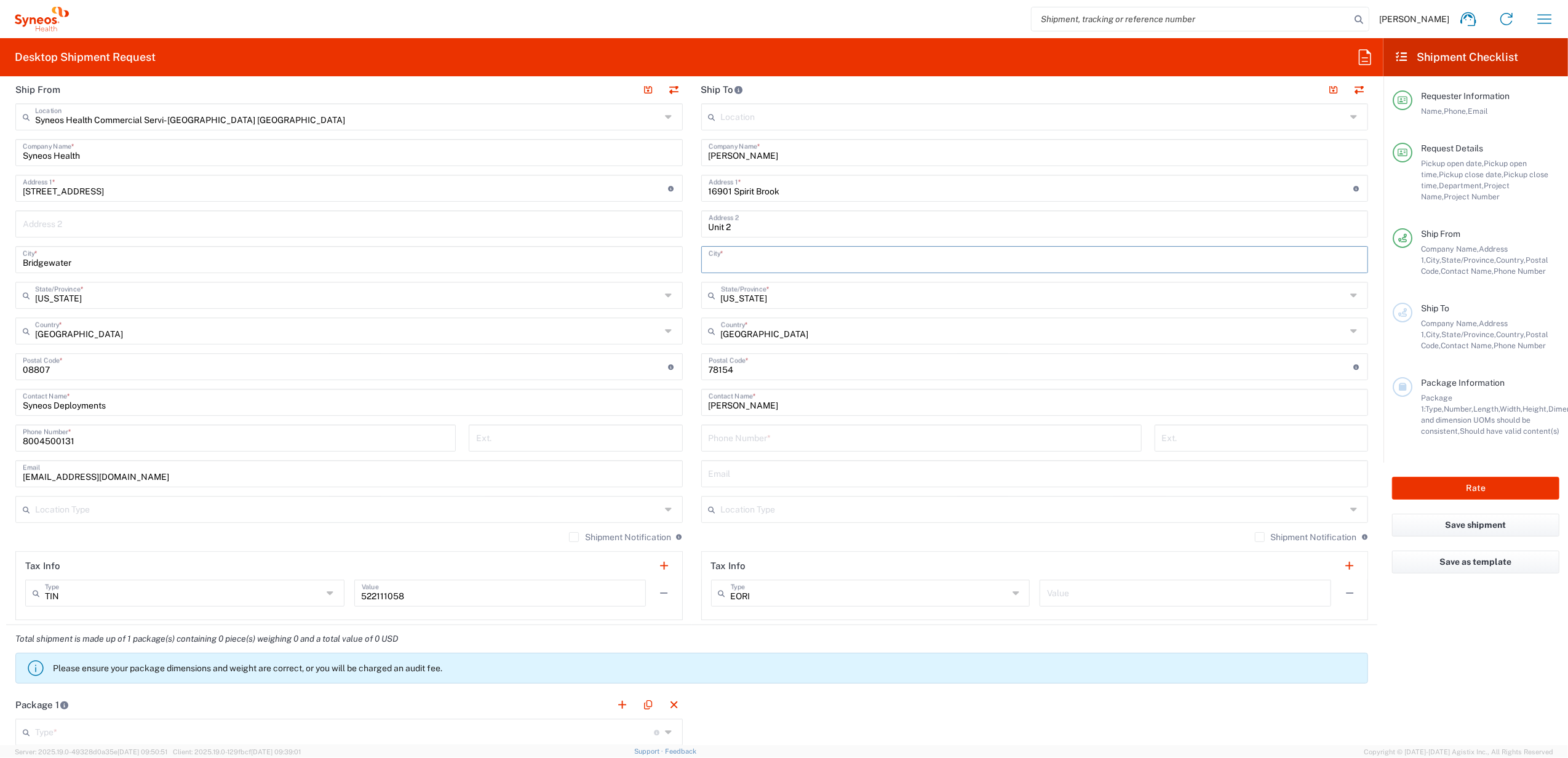
click at [761, 257] on input "text" at bounding box center [1035, 259] width 652 height 22
paste input "Selma"
type input "Selma"
click at [683, 316] on main "Syneos Health Commercial Servi- [GEOGRAPHIC_DATA] [GEOGRAPHIC_DATA] Location Sy…" at bounding box center [349, 362] width 686 height 517
click at [759, 429] on input "tel" at bounding box center [922, 437] width 425 height 22
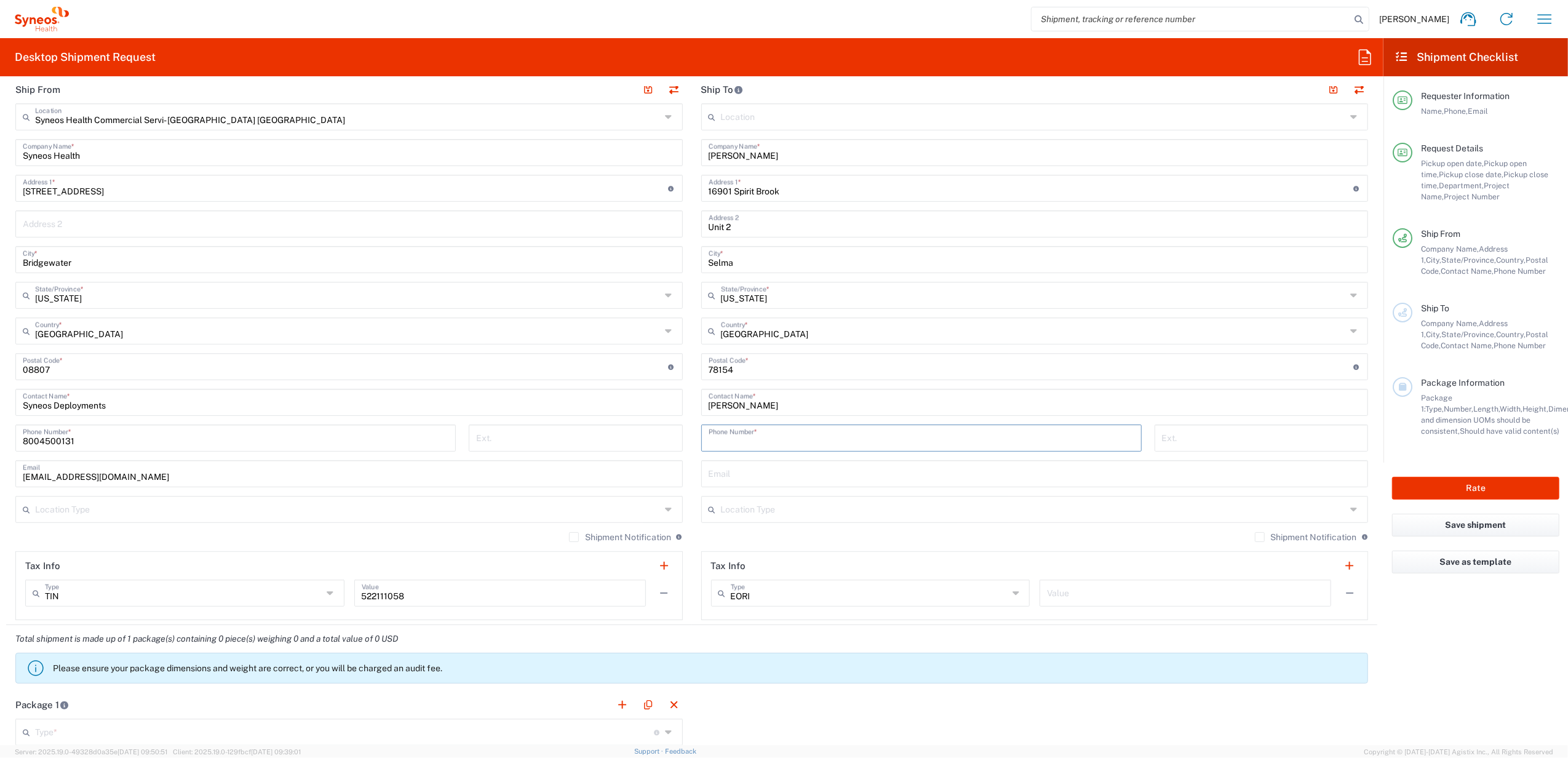
paste input "2109073515"
type input "2109073515"
click at [695, 439] on div "[PHONE_NUMBER] Phone Number *" at bounding box center [921, 442] width 453 height 35
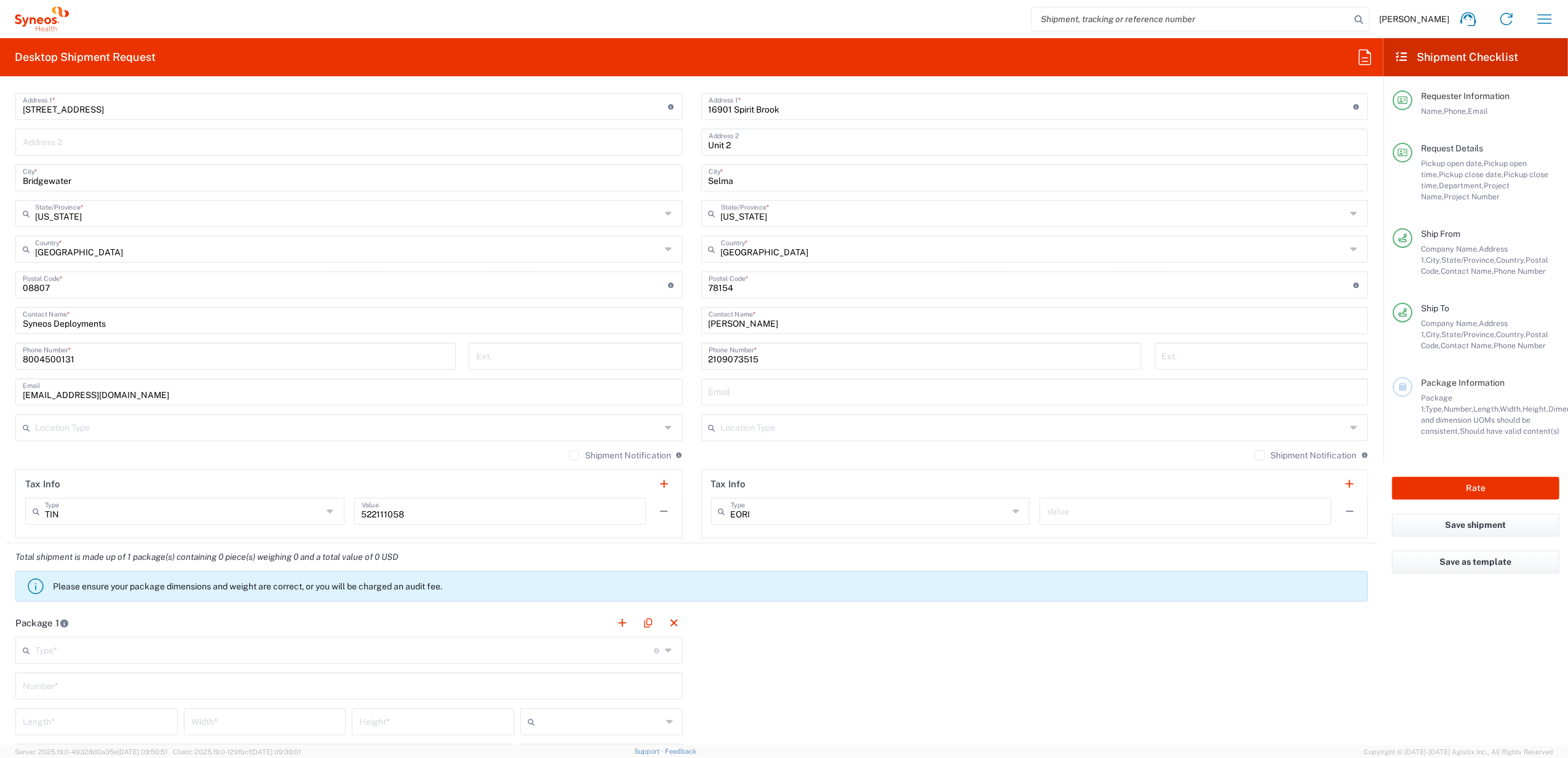
scroll to position [902, 0]
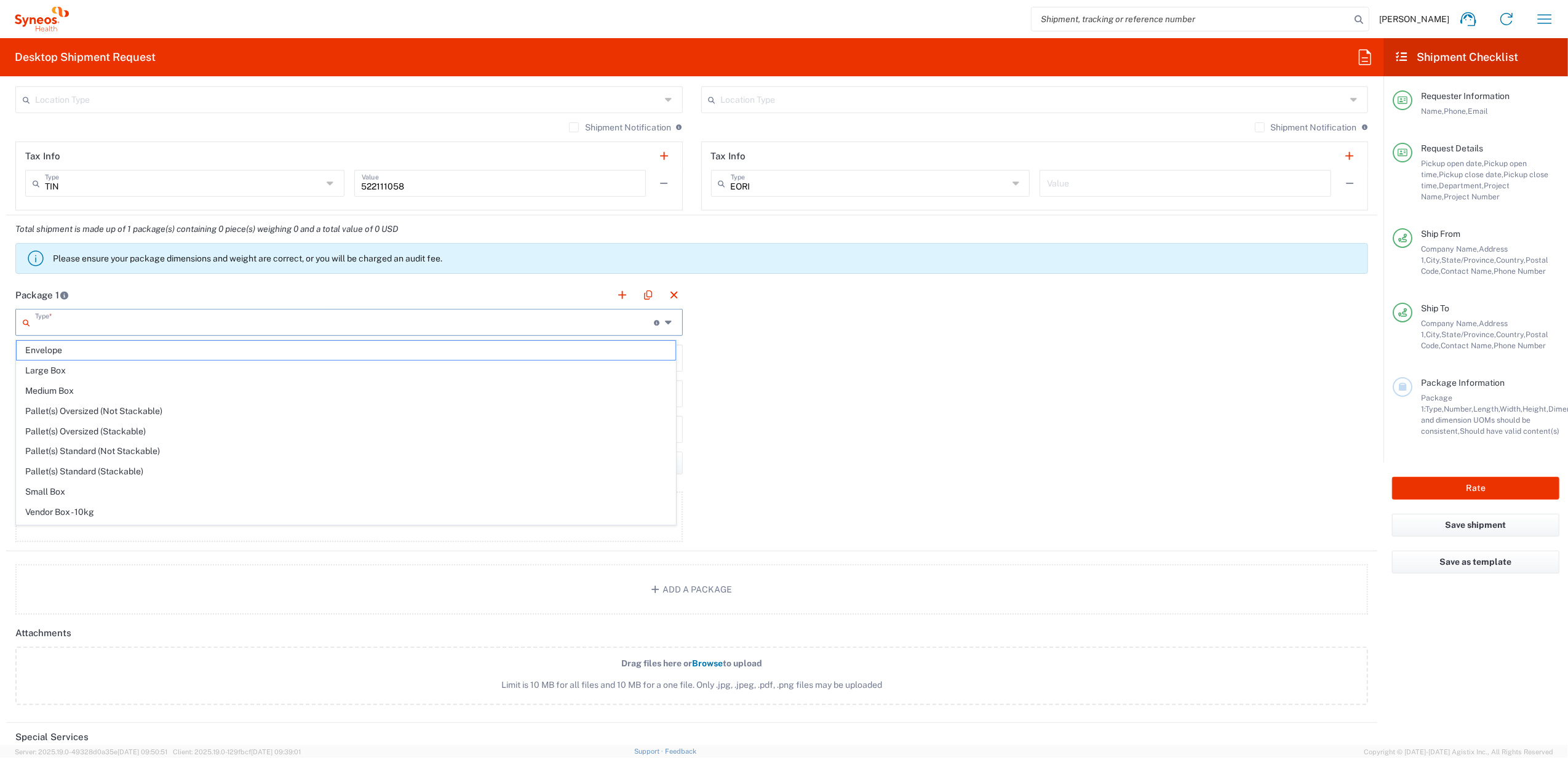
click at [129, 324] on input "text" at bounding box center [344, 321] width 619 height 22
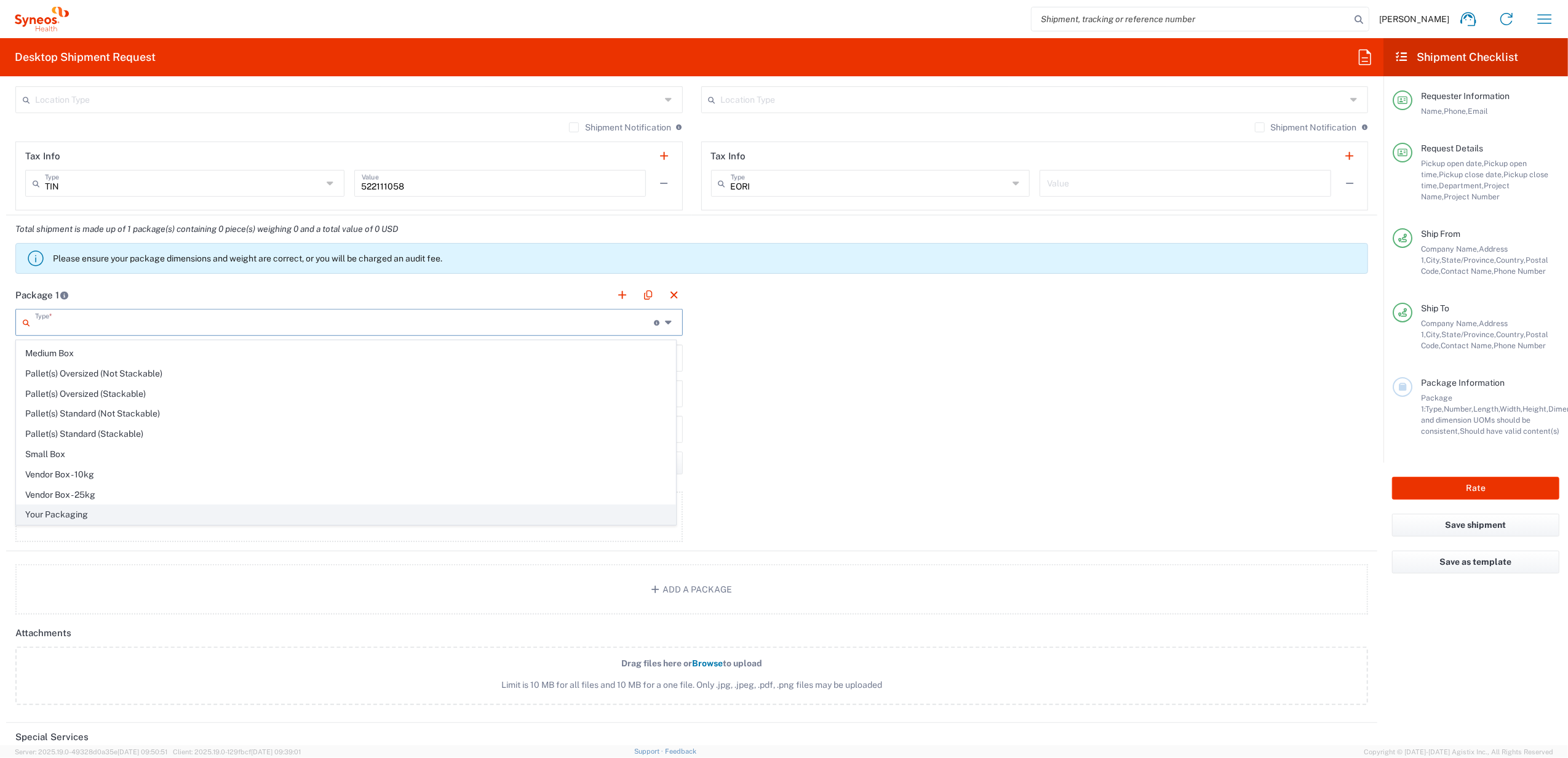
click at [101, 518] on span "Your Packaging" at bounding box center [346, 514] width 659 height 19
type input "Your Packaging"
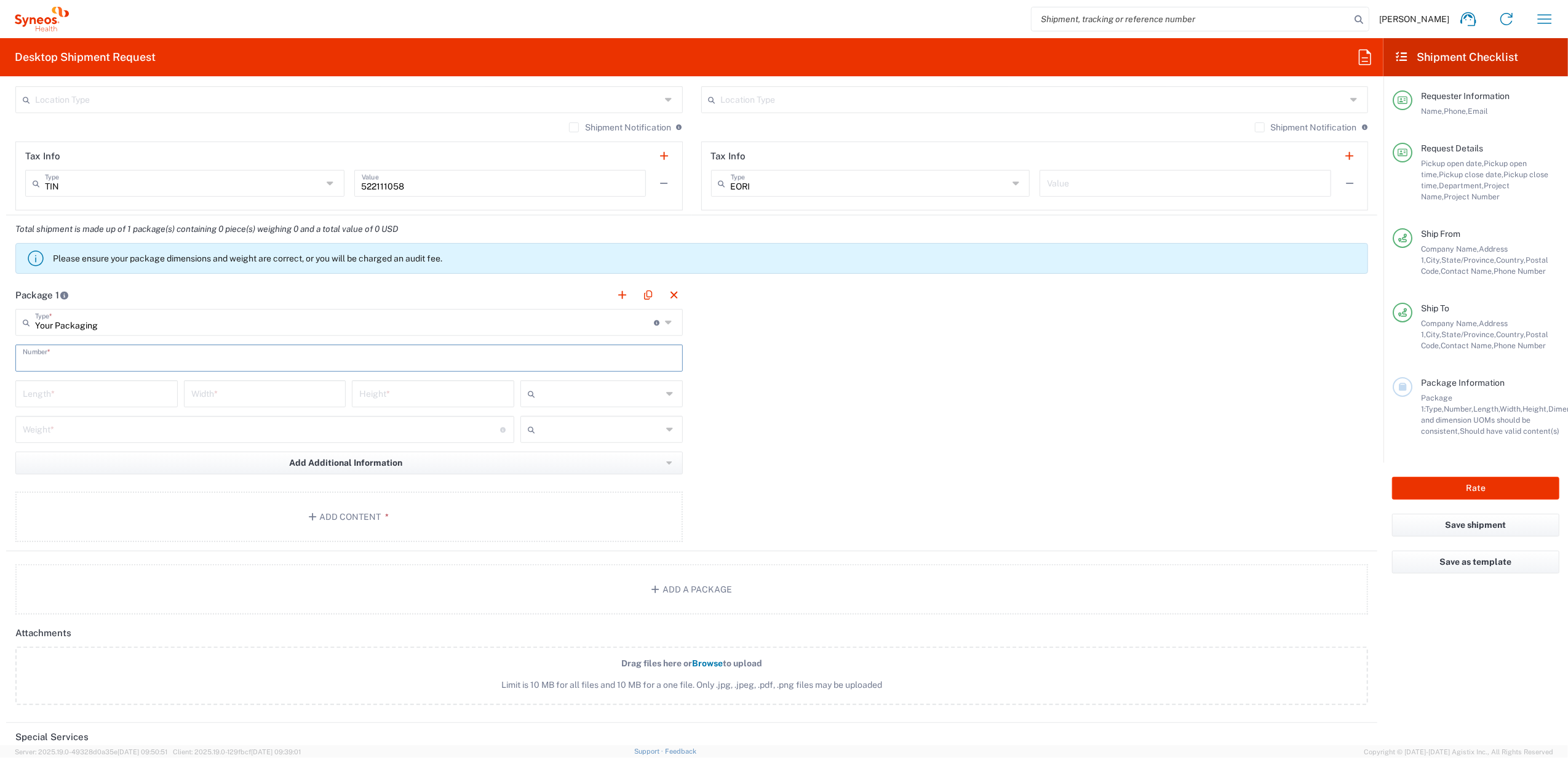
click at [82, 361] on input "text" at bounding box center [349, 357] width 652 height 22
type input "1"
click at [80, 393] on input "number" at bounding box center [96, 393] width 147 height 22
type input "15"
type input "12.5"
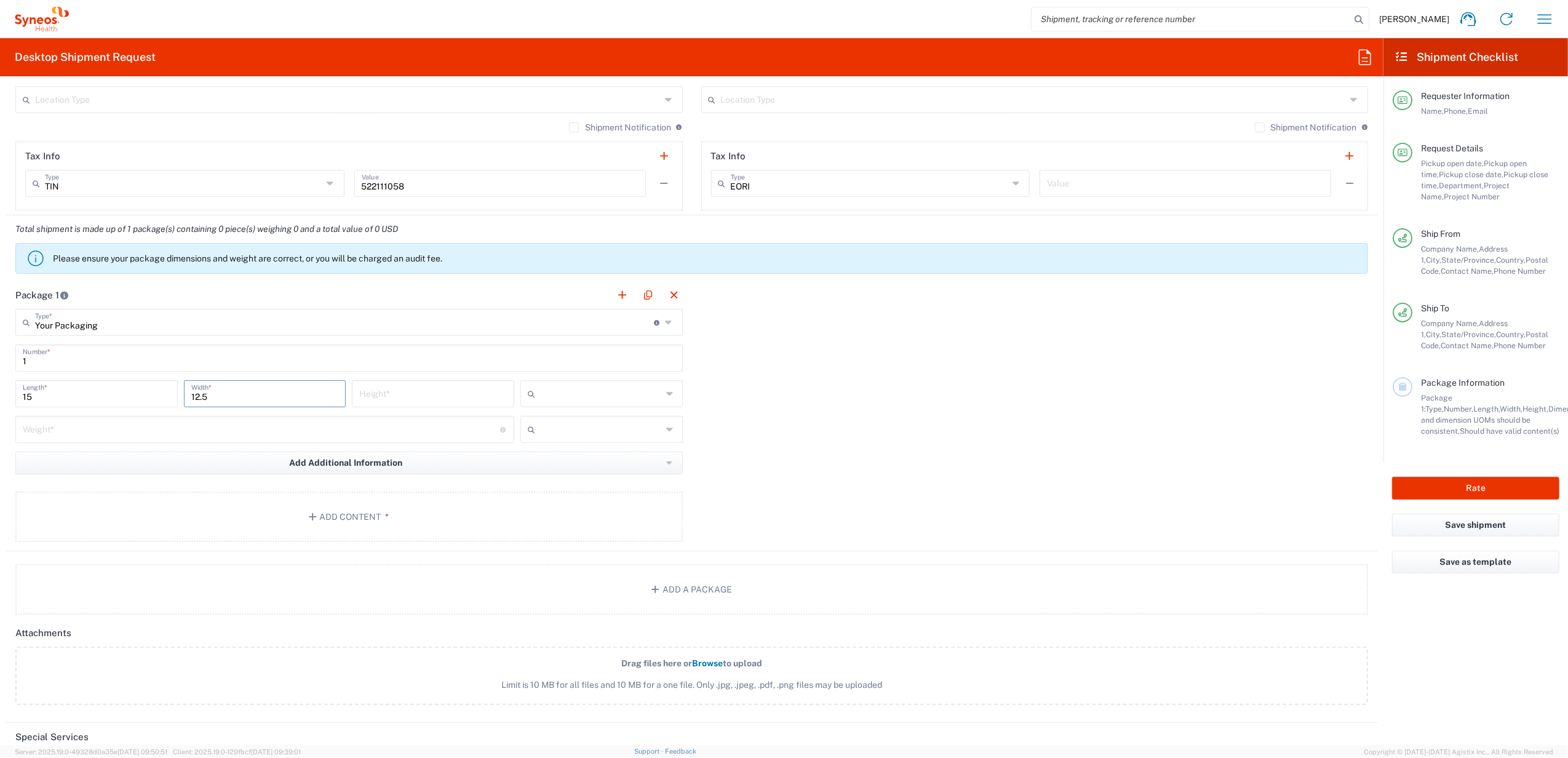
drag, startPoint x: 452, startPoint y: 414, endPoint x: 448, endPoint y: 399, distance: 15.5
click at [452, 412] on div "Height *" at bounding box center [433, 398] width 168 height 35
click at [446, 397] on input "number" at bounding box center [433, 393] width 147 height 22
type input "1"
click at [612, 399] on input "text" at bounding box center [601, 394] width 122 height 20
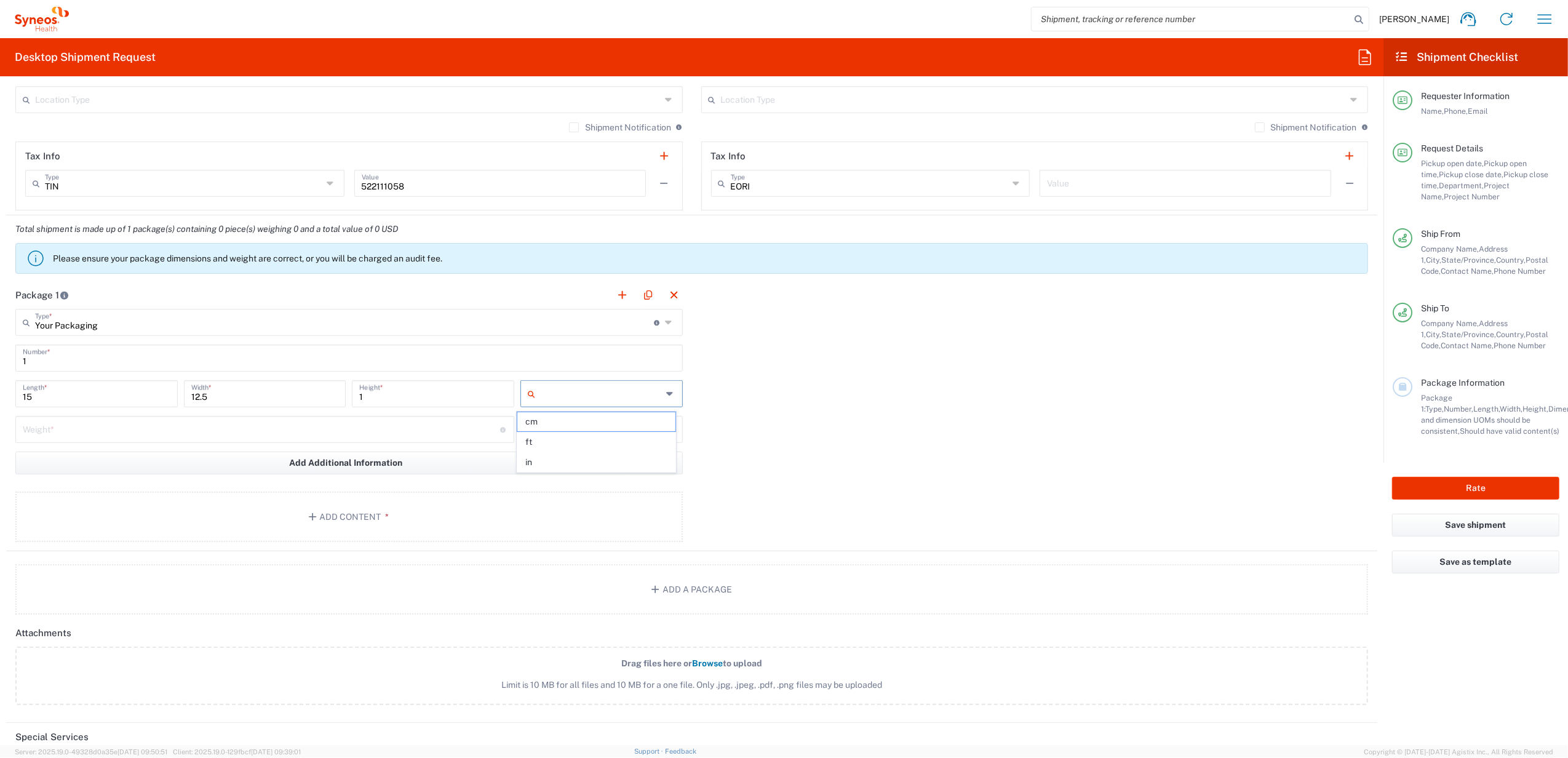
drag, startPoint x: 603, startPoint y: 465, endPoint x: 328, endPoint y: 415, distance: 279.5
click at [601, 464] on span "in" at bounding box center [596, 462] width 158 height 19
type input "in"
click at [283, 429] on input "number" at bounding box center [261, 429] width 477 height 22
type input "5"
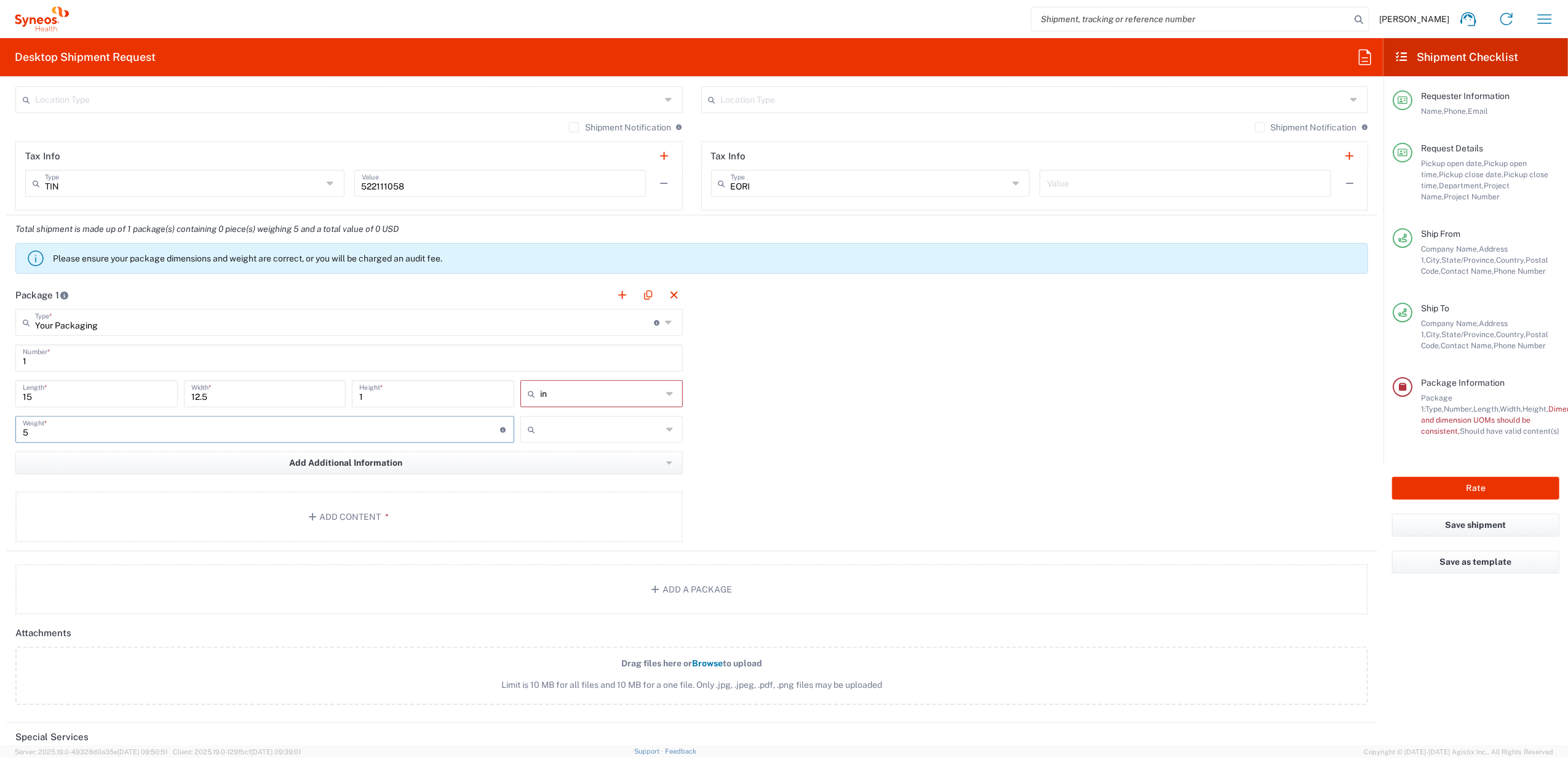
click at [623, 435] on input "text" at bounding box center [601, 429] width 122 height 20
click at [595, 477] on span "lbs" at bounding box center [596, 478] width 158 height 19
type input "lbs"
click at [425, 513] on button "Add Content *" at bounding box center [349, 517] width 667 height 50
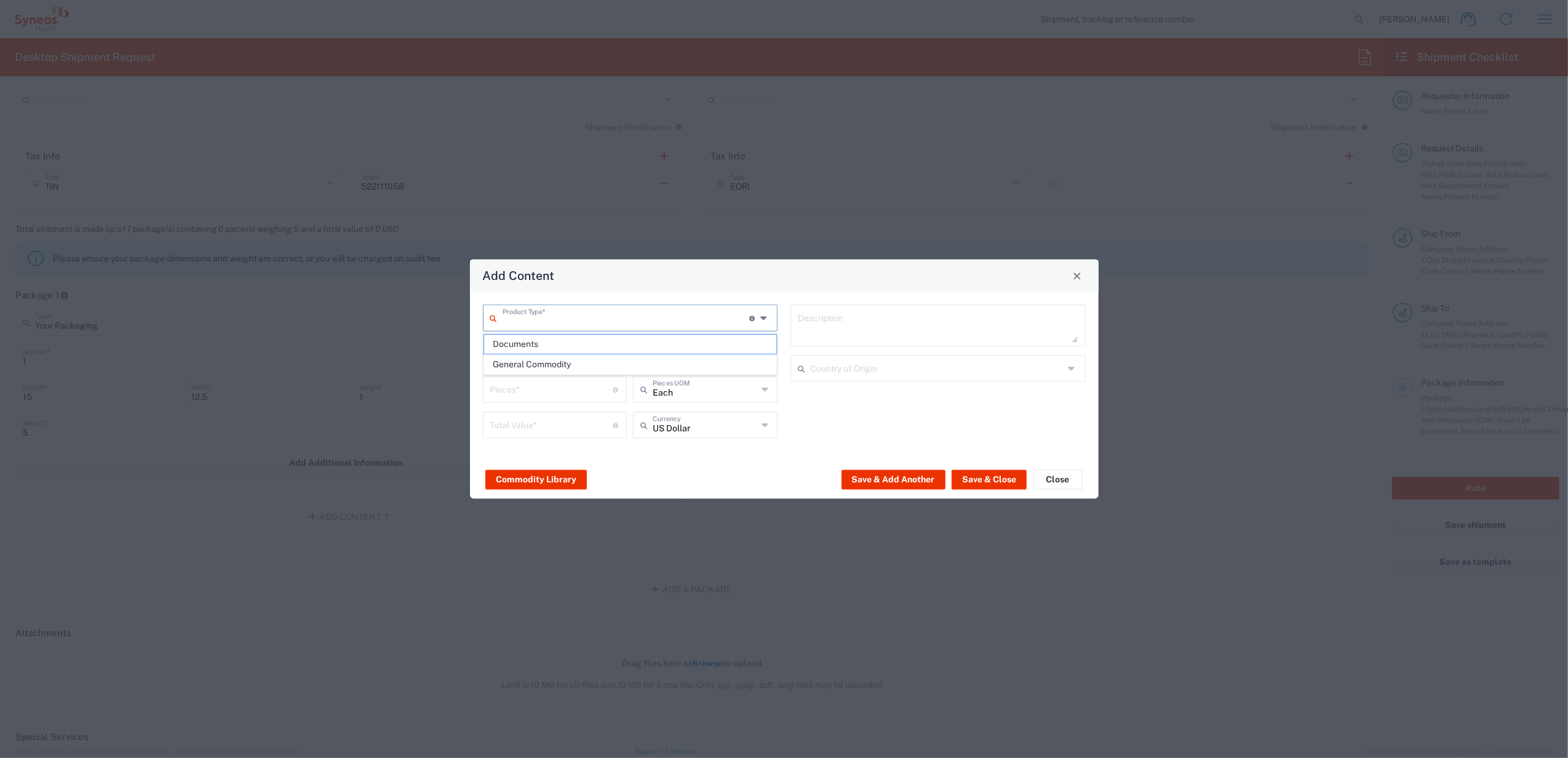
drag, startPoint x: 537, startPoint y: 315, endPoint x: 541, endPoint y: 360, distance: 45.2
click at [537, 318] on input "text" at bounding box center [626, 317] width 247 height 22
click at [545, 365] on span "General Commodity" at bounding box center [630, 364] width 292 height 19
type input "General Commodity"
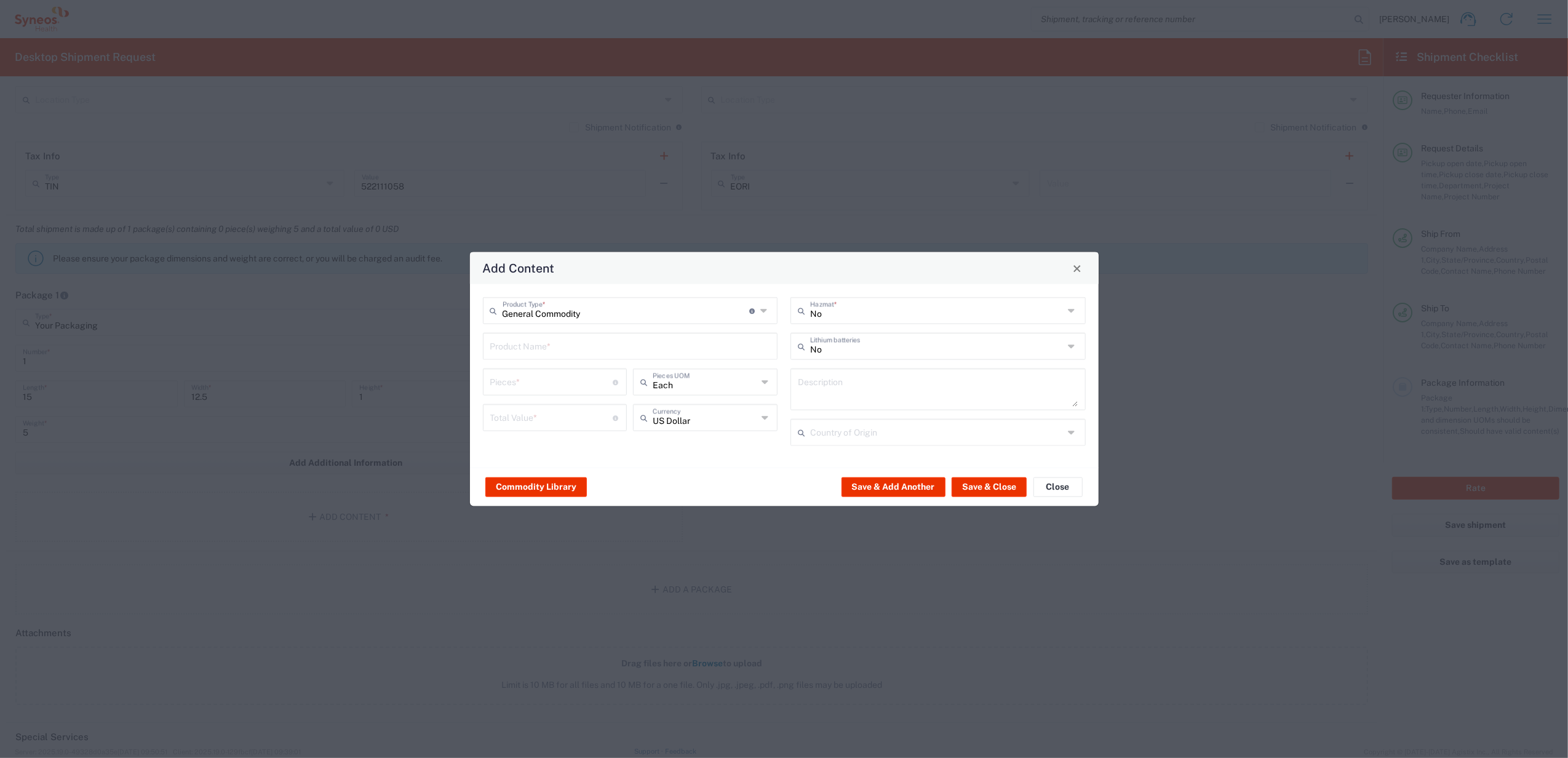
click at [539, 356] on div "Product Name *" at bounding box center [631, 347] width 295 height 27
type input "HDMI Cable"
click at [546, 375] on input "number" at bounding box center [552, 381] width 123 height 22
type input "1"
drag, startPoint x: 533, startPoint y: 422, endPoint x: 574, endPoint y: 431, distance: 42.0
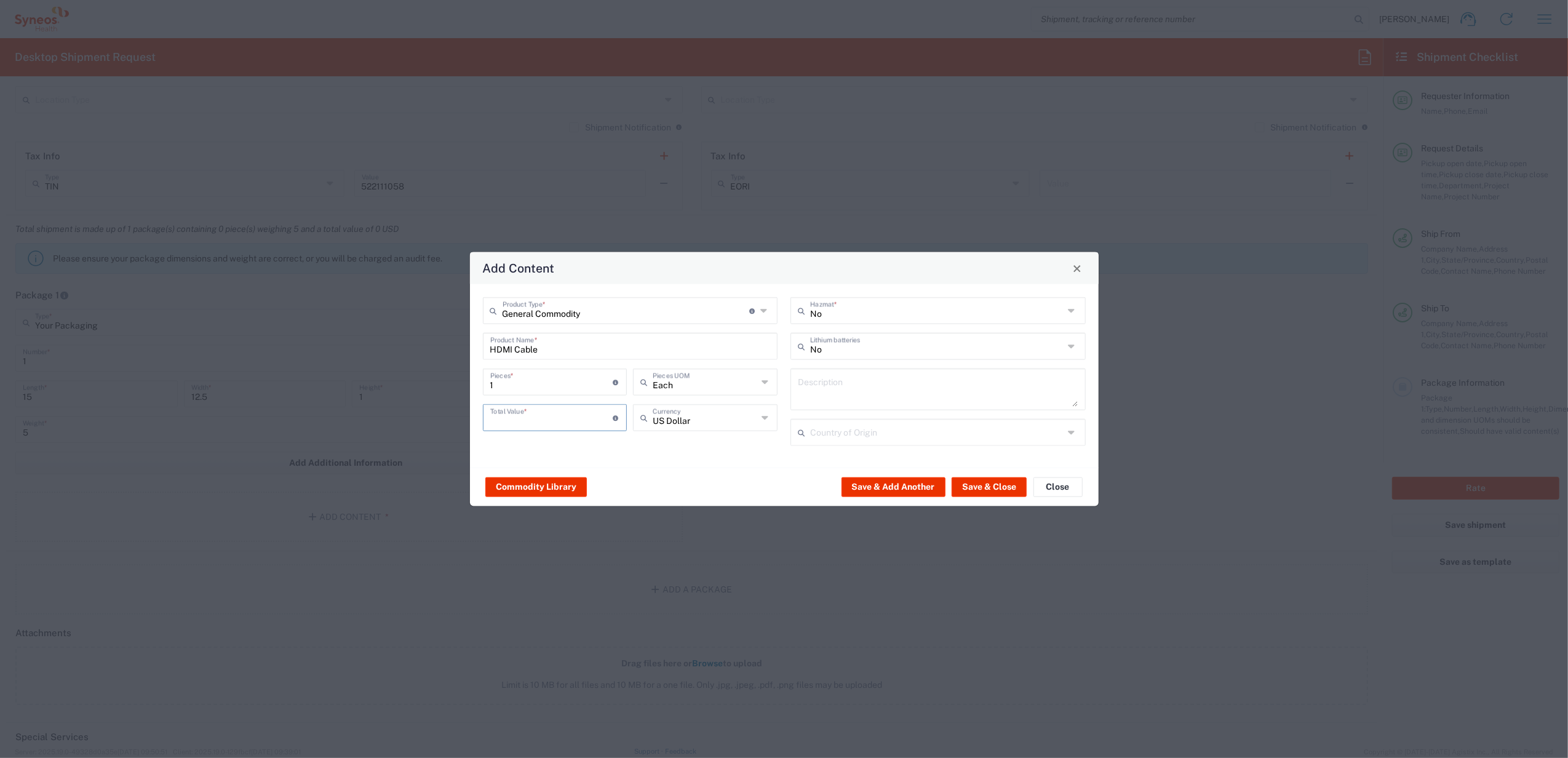
click at [533, 423] on input "number" at bounding box center [552, 417] width 123 height 22
type input "5"
type input "30"
drag, startPoint x: 961, startPoint y: 489, endPoint x: 963, endPoint y: 495, distance: 6.3
click at [961, 491] on button "Save & Close" at bounding box center [989, 487] width 75 height 20
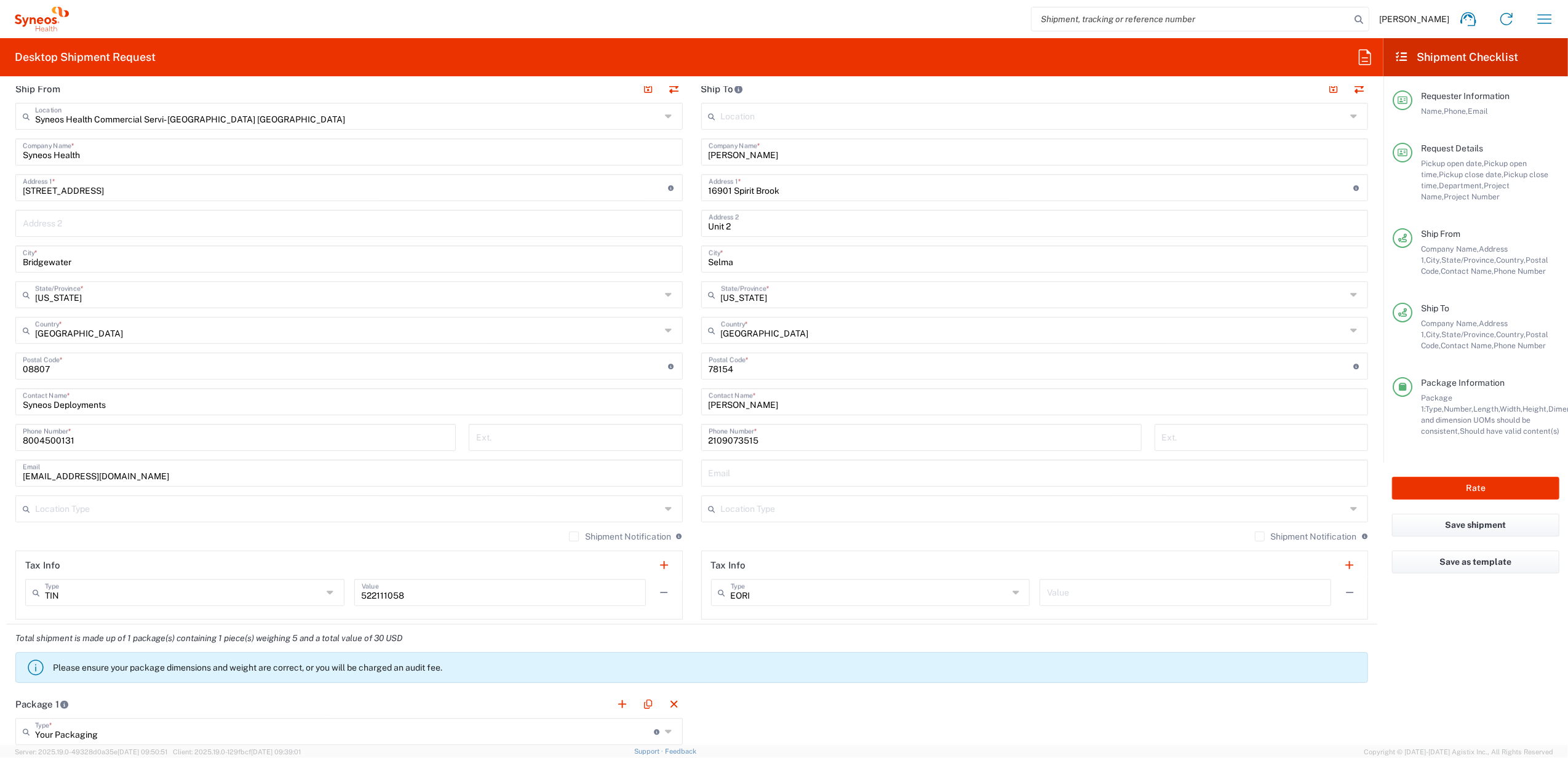
scroll to position [328, 0]
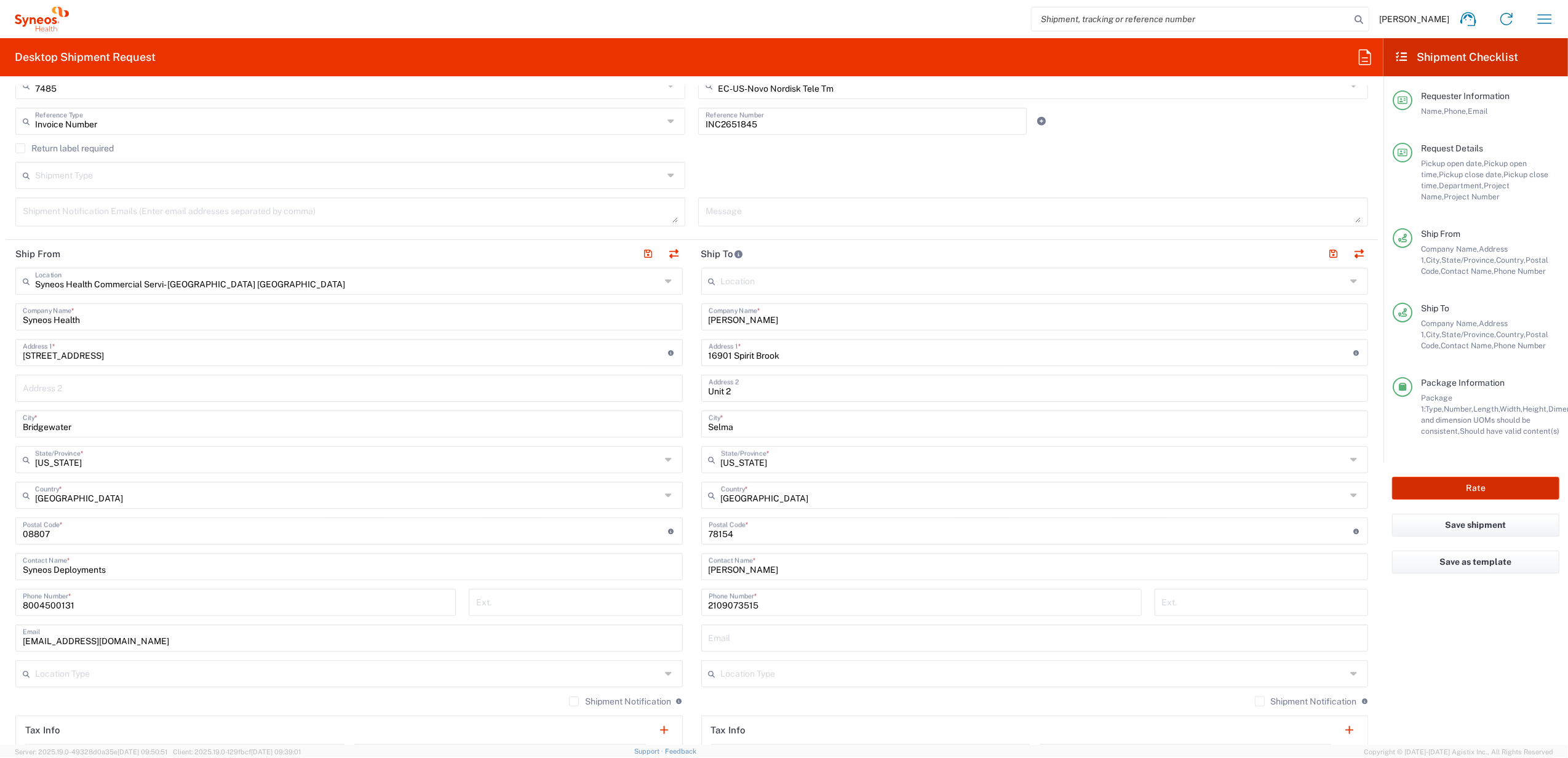
click at [1470, 489] on button "Rate" at bounding box center [1476, 488] width 168 height 23
type input "4205"
type input "7485"
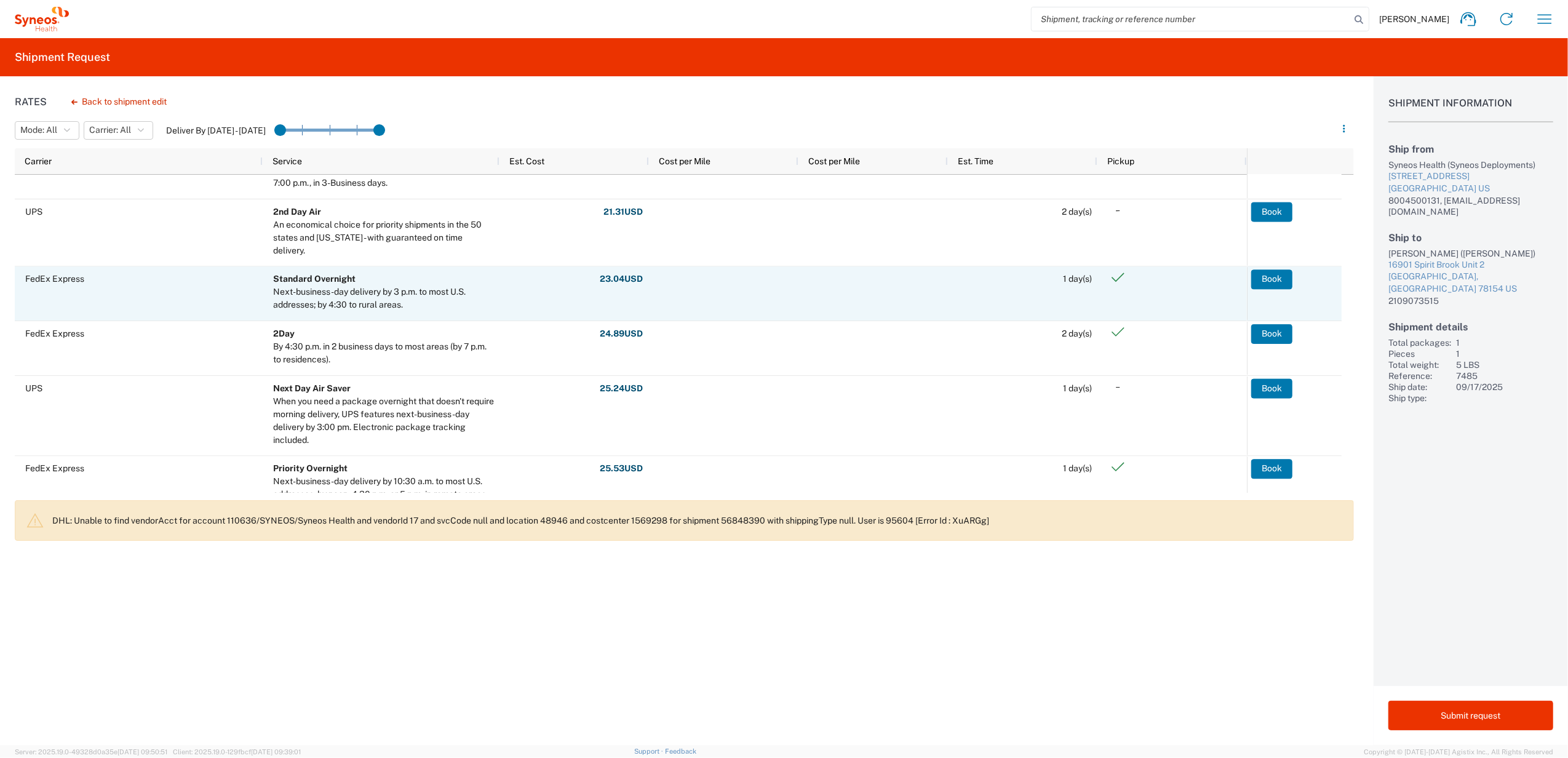
scroll to position [328, 0]
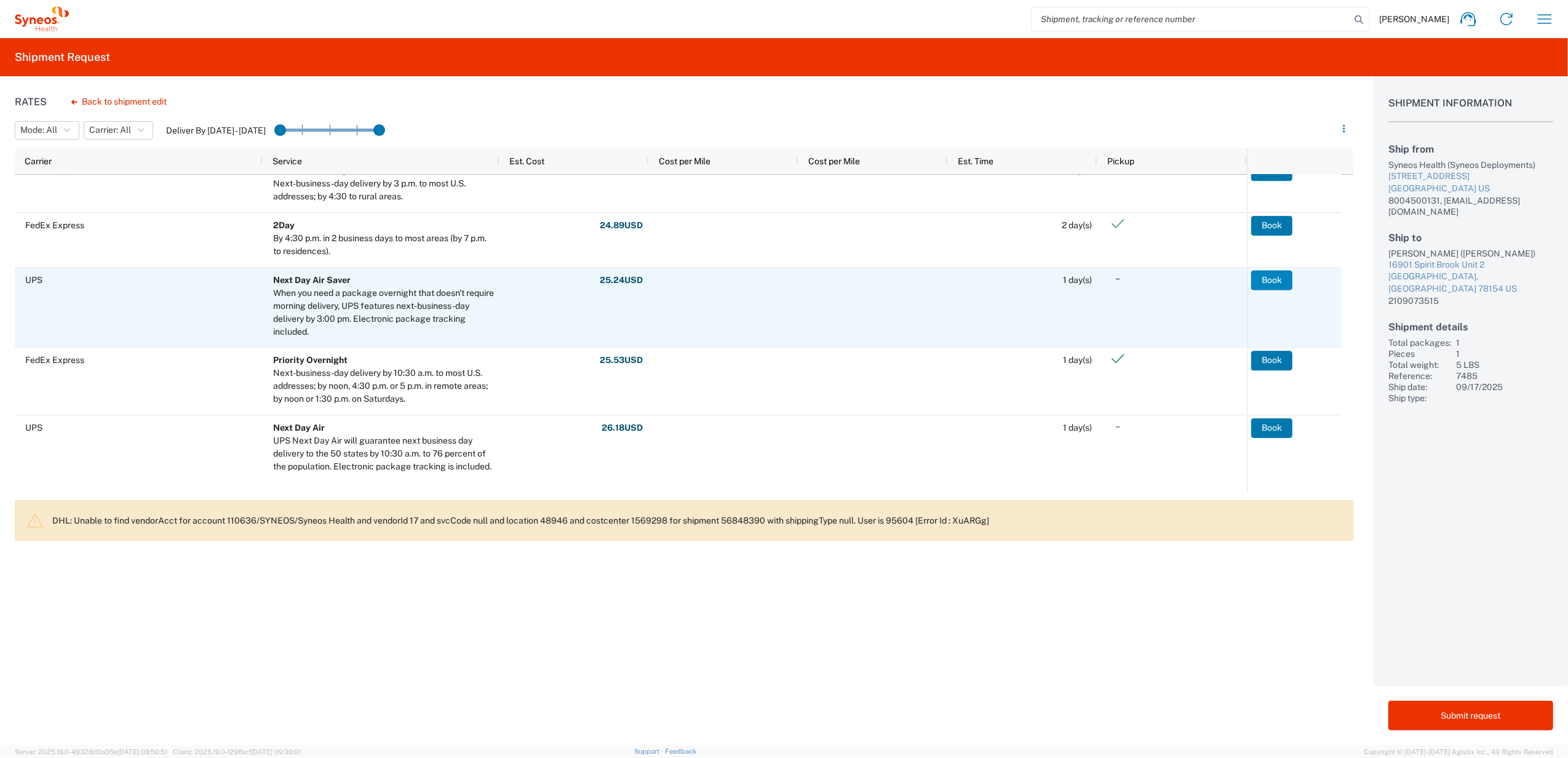
click at [1267, 277] on button "Book" at bounding box center [1272, 280] width 41 height 20
